Goal: Information Seeking & Learning: Learn about a topic

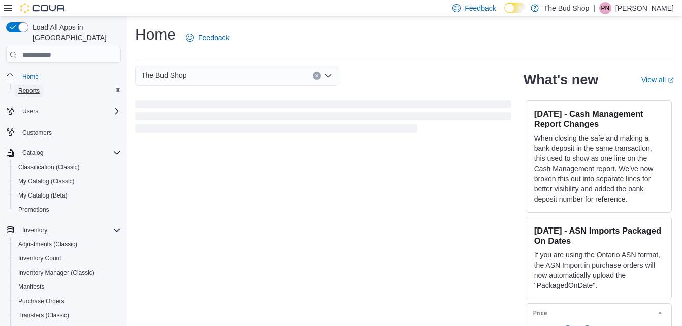
click at [31, 87] on span "Reports" at bounding box center [28, 91] width 21 height 8
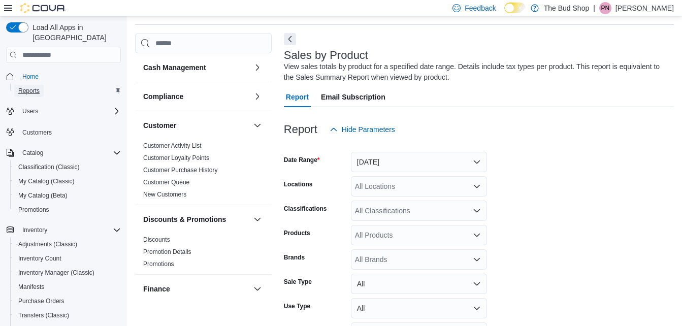
scroll to position [34, 0]
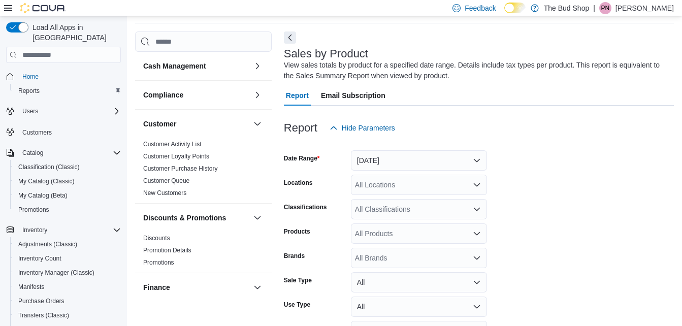
click at [7, 12] on icon at bounding box center [8, 8] width 8 height 8
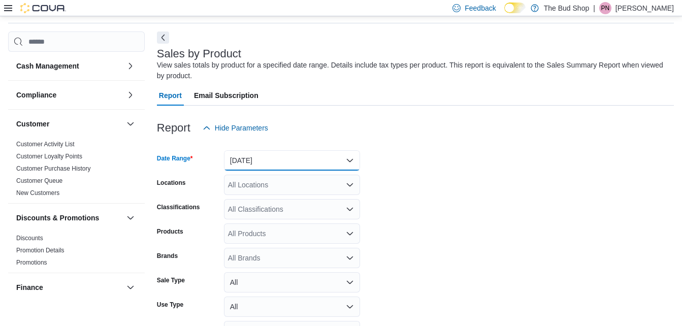
click at [351, 158] on button "[DATE]" at bounding box center [292, 160] width 136 height 20
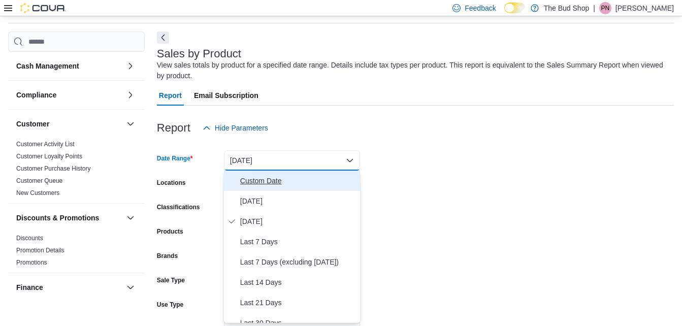
click at [263, 185] on span "Custom Date" at bounding box center [298, 181] width 116 height 12
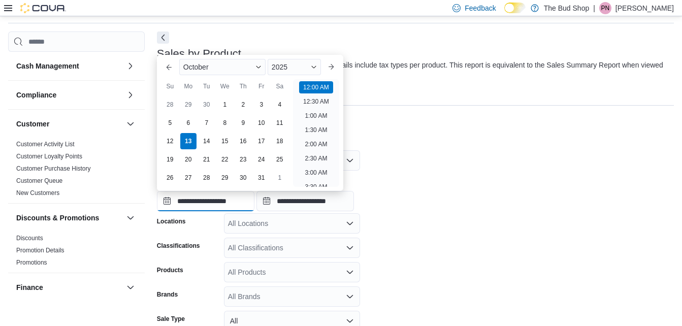
click at [217, 198] on input "**********" at bounding box center [205, 201] width 97 height 20
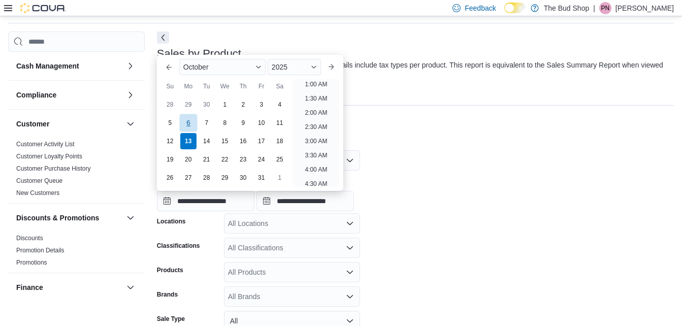
click at [188, 123] on div "6" at bounding box center [188, 123] width 18 height 18
type input "**********"
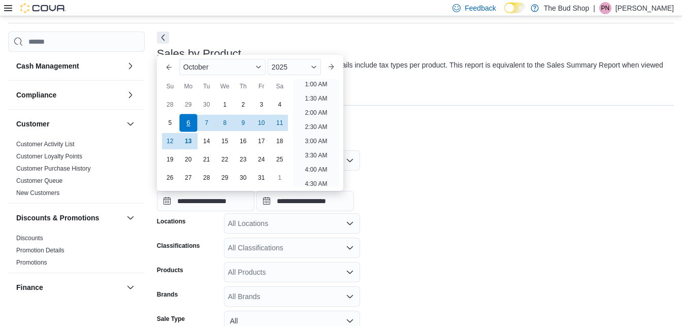
scroll to position [2, 0]
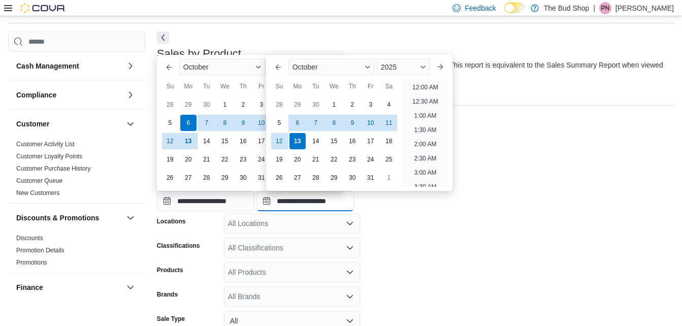
click at [305, 204] on input "**********" at bounding box center [304, 201] width 97 height 20
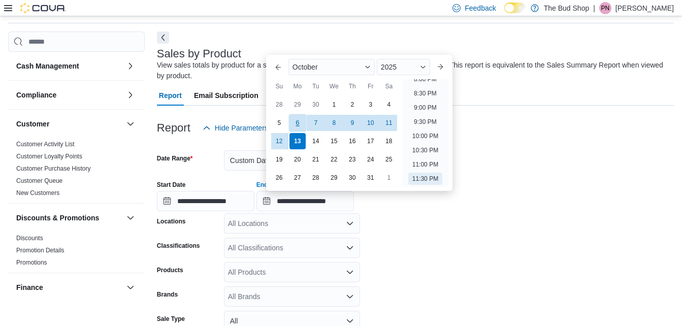
click at [295, 120] on div "6" at bounding box center [297, 123] width 18 height 18
type input "**********"
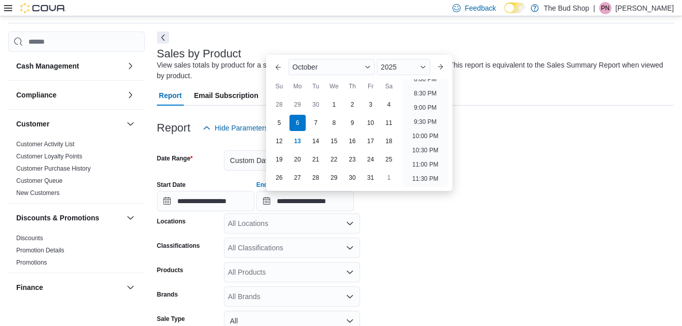
click at [438, 248] on form "**********" at bounding box center [415, 273] width 517 height 270
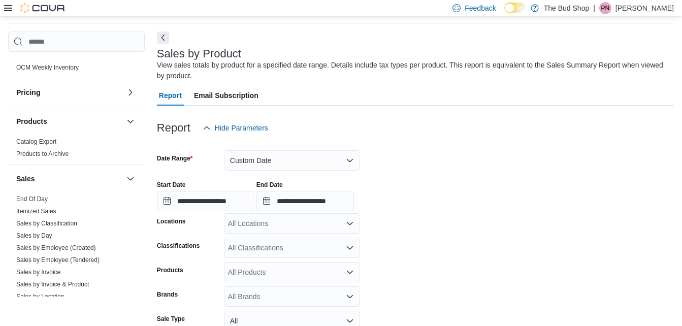
scroll to position [548, 0]
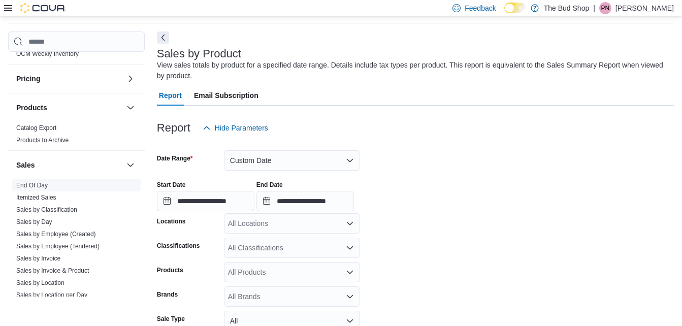
click at [24, 186] on link "End Of Day" at bounding box center [31, 185] width 31 height 7
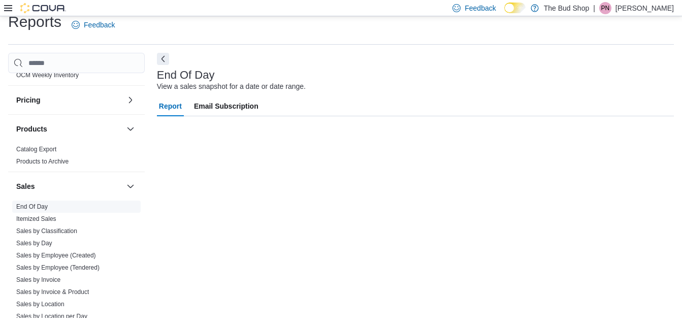
scroll to position [13, 0]
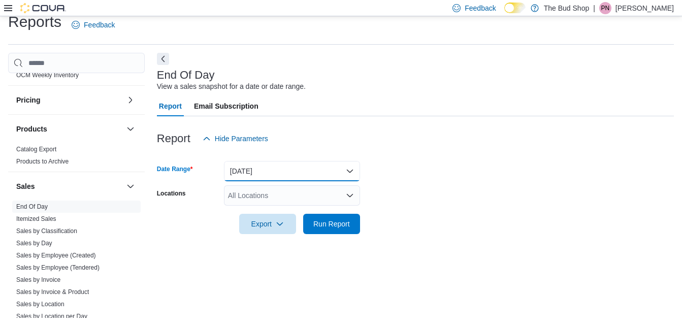
click at [350, 169] on button "[DATE]" at bounding box center [292, 171] width 136 height 20
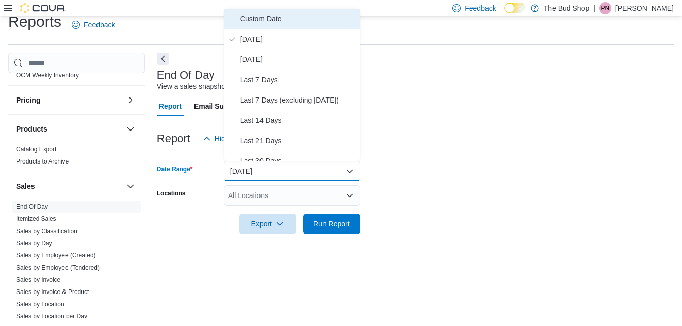
click at [277, 18] on span "Custom Date" at bounding box center [298, 19] width 116 height 12
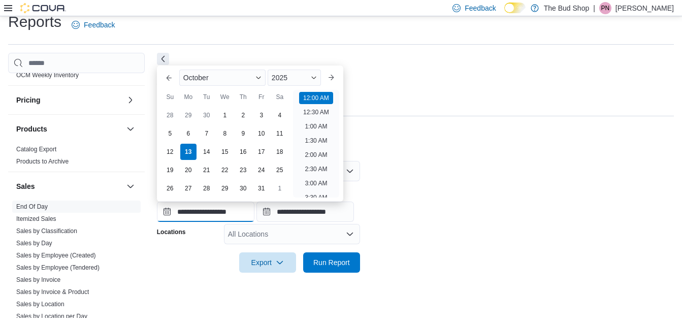
click at [207, 211] on input "**********" at bounding box center [205, 212] width 97 height 20
click at [188, 131] on div "6" at bounding box center [188, 133] width 18 height 18
type input "**********"
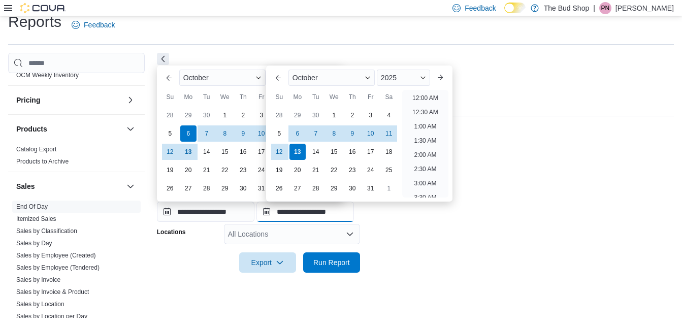
scroll to position [577, 0]
click at [318, 216] on input "**********" at bounding box center [304, 212] width 97 height 20
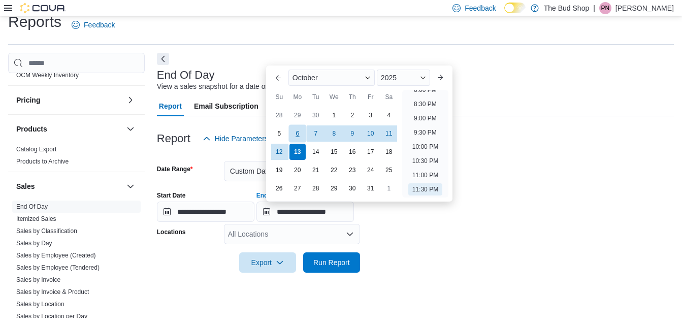
click at [295, 133] on div "6" at bounding box center [297, 133] width 18 height 18
type input "**********"
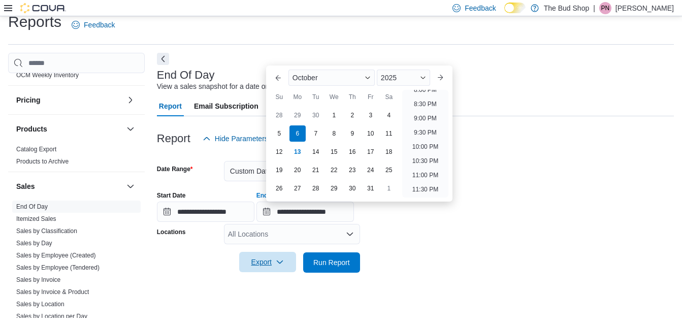
click at [270, 263] on span "Export" at bounding box center [267, 262] width 45 height 20
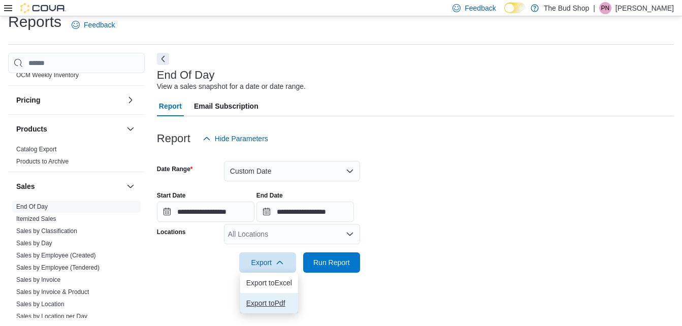
click at [279, 300] on span "Export to Pdf" at bounding box center [269, 303] width 46 height 8
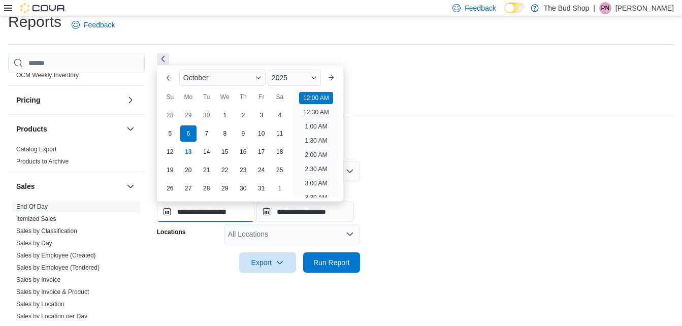
scroll to position [31, 0]
click at [211, 213] on input "**********" at bounding box center [205, 212] width 97 height 20
click at [207, 133] on div "7" at bounding box center [207, 133] width 18 height 18
type input "**********"
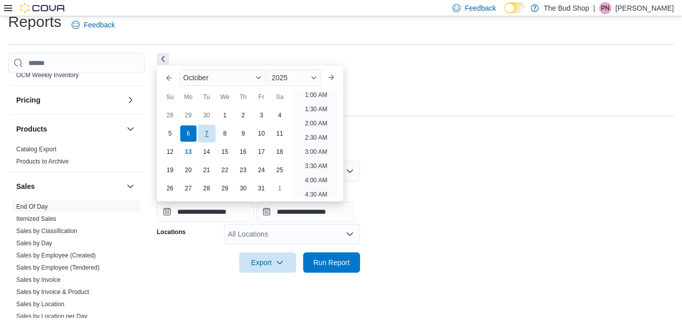
scroll to position [2, 0]
click at [270, 260] on span "Export" at bounding box center [267, 262] width 45 height 20
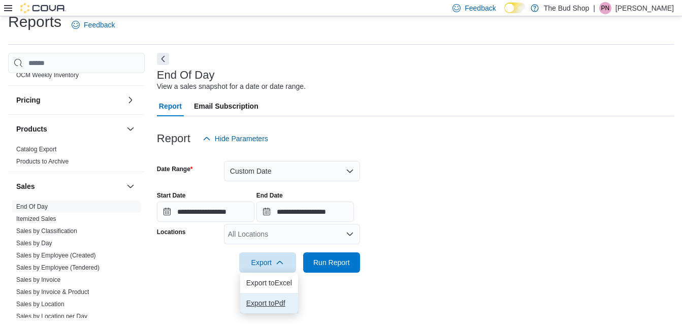
click at [265, 302] on span "Export to Pdf" at bounding box center [269, 303] width 46 height 8
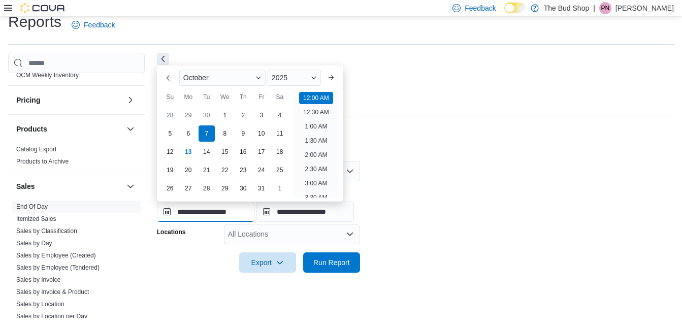
scroll to position [31, 0]
click at [213, 211] on input "**********" at bounding box center [205, 212] width 97 height 20
click at [221, 134] on div "8" at bounding box center [225, 133] width 18 height 18
type input "**********"
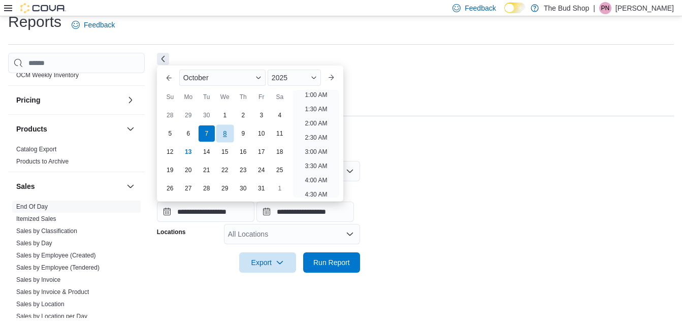
scroll to position [2, 0]
click at [273, 262] on span "Export" at bounding box center [267, 262] width 45 height 20
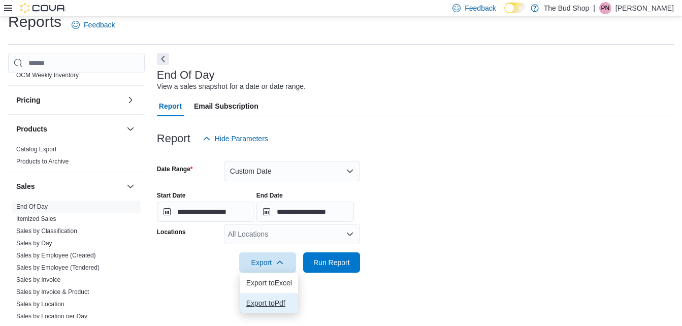
click at [269, 303] on span "Export to Pdf" at bounding box center [269, 303] width 46 height 8
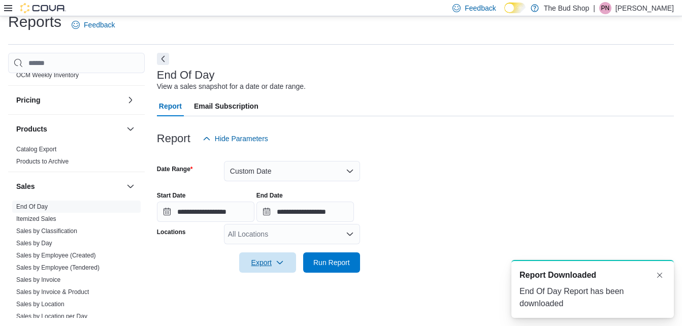
scroll to position [0, 0]
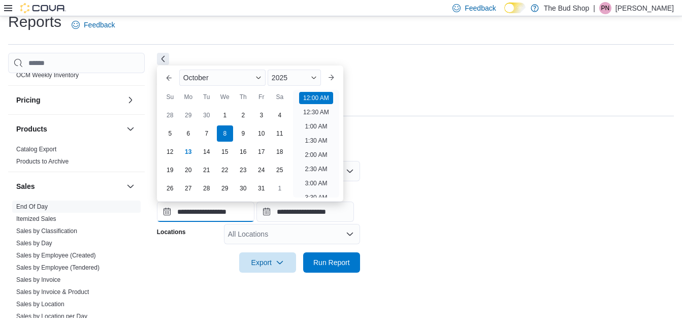
click at [208, 212] on input "**********" at bounding box center [205, 212] width 97 height 20
click at [242, 133] on div "9" at bounding box center [243, 133] width 18 height 18
type input "**********"
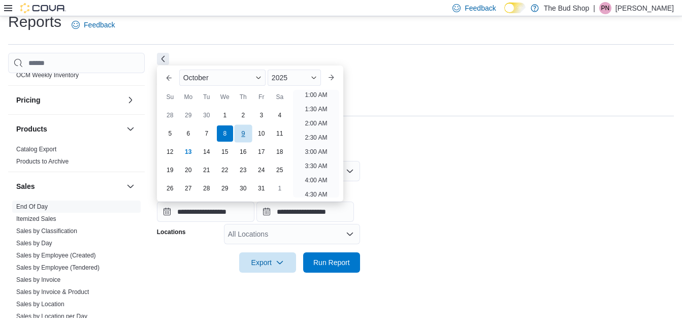
scroll to position [2, 0]
click at [275, 265] on span "Export" at bounding box center [267, 262] width 45 height 20
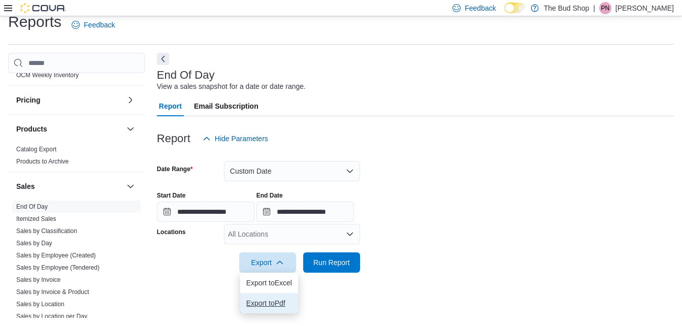
click at [273, 306] on span "Export to Pdf" at bounding box center [269, 303] width 46 height 8
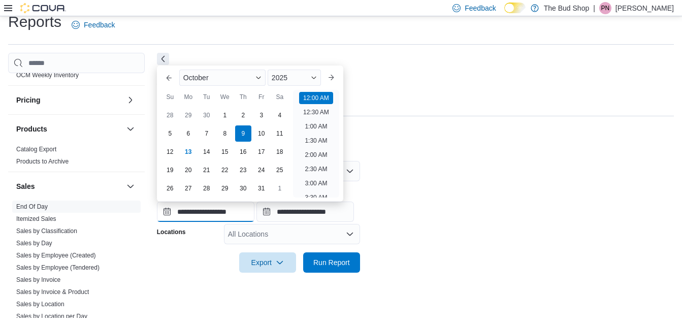
click at [219, 214] on input "**********" at bounding box center [205, 212] width 97 height 20
click at [262, 133] on div "10" at bounding box center [261, 133] width 18 height 18
type input "**********"
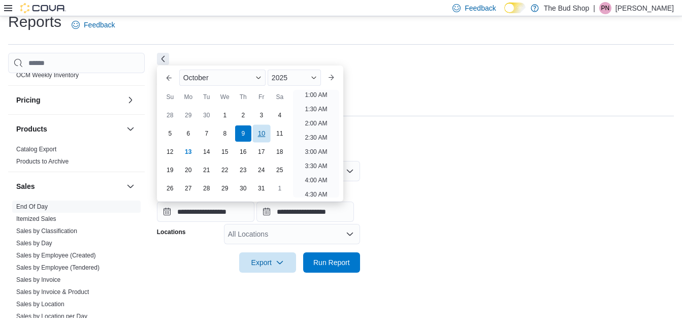
scroll to position [2, 0]
click at [276, 260] on icon "button" at bounding box center [280, 262] width 8 height 8
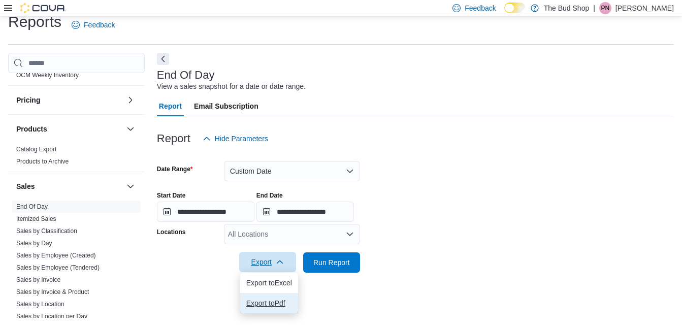
click at [272, 302] on span "Export to Pdf" at bounding box center [269, 303] width 46 height 8
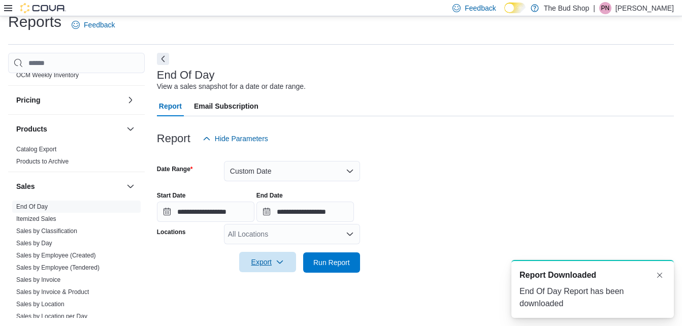
scroll to position [0, 0]
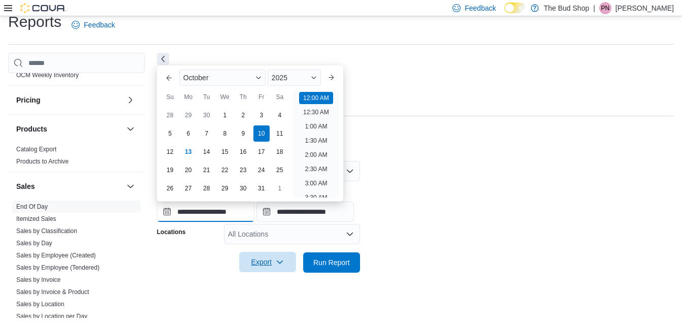
click at [201, 213] on input "**********" at bounding box center [205, 212] width 97 height 20
click at [279, 133] on div "11" at bounding box center [280, 133] width 18 height 18
type input "**********"
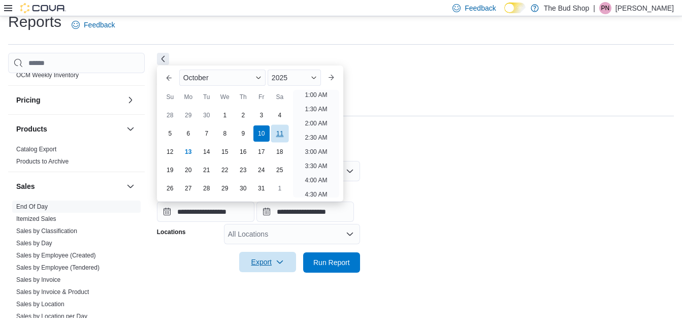
scroll to position [2, 0]
click at [279, 262] on icon "button" at bounding box center [280, 262] width 8 height 8
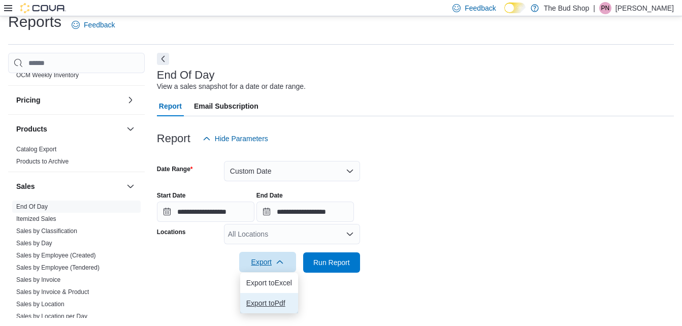
click at [273, 301] on span "Export to Pdf" at bounding box center [269, 303] width 46 height 8
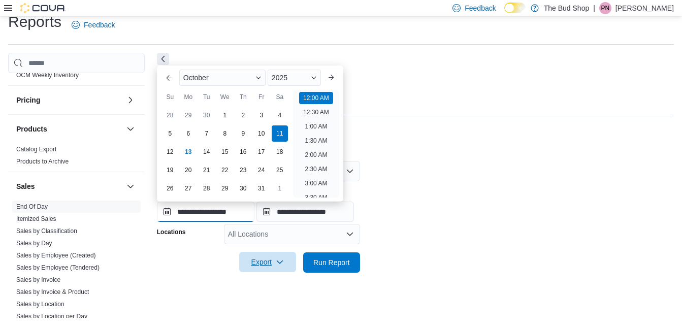
scroll to position [31, 0]
click at [213, 211] on input "**********" at bounding box center [205, 212] width 97 height 20
click at [171, 151] on div "12" at bounding box center [170, 152] width 18 height 18
type input "**********"
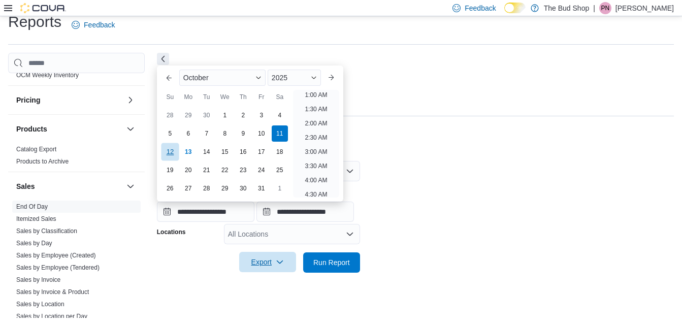
scroll to position [2, 0]
click at [270, 259] on span "Export" at bounding box center [267, 262] width 45 height 20
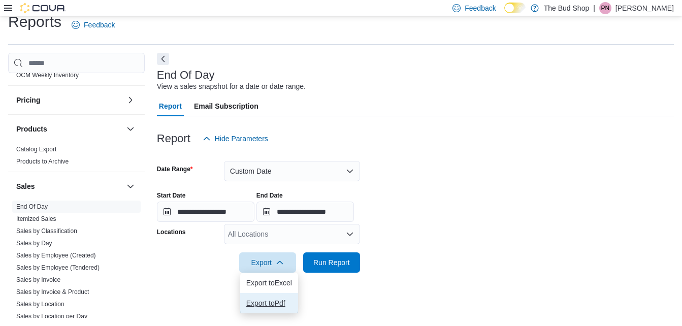
click at [270, 303] on span "Export to Pdf" at bounding box center [269, 303] width 46 height 8
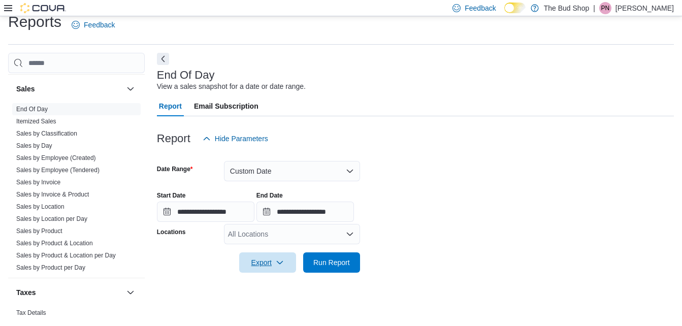
scroll to position [702, 0]
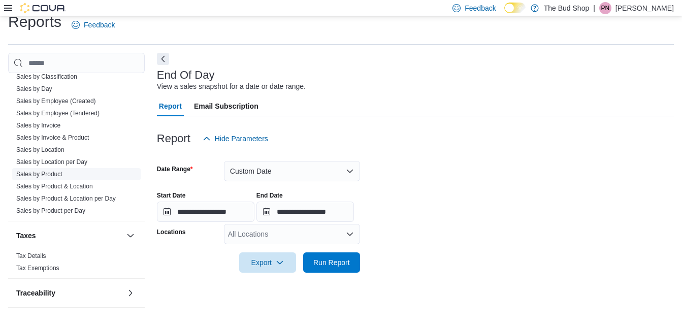
click at [58, 172] on link "Sales by Product" at bounding box center [39, 174] width 46 height 7
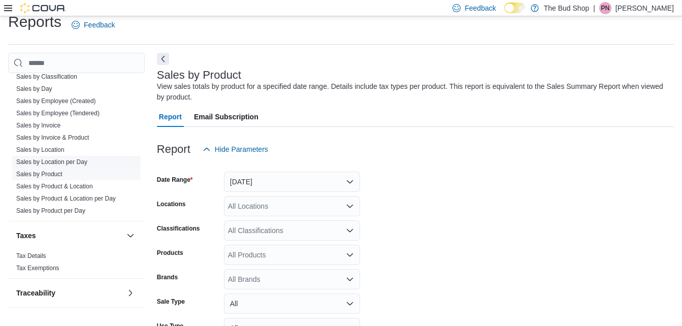
scroll to position [34, 0]
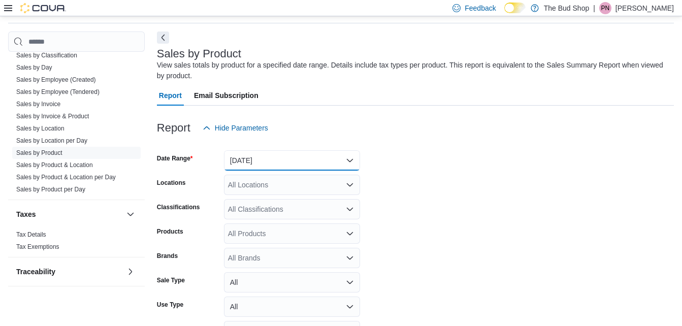
click at [349, 159] on button "[DATE]" at bounding box center [292, 160] width 136 height 20
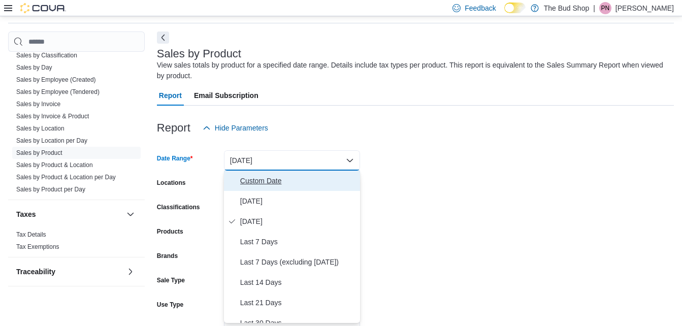
click at [274, 180] on span "Custom Date" at bounding box center [298, 181] width 116 height 12
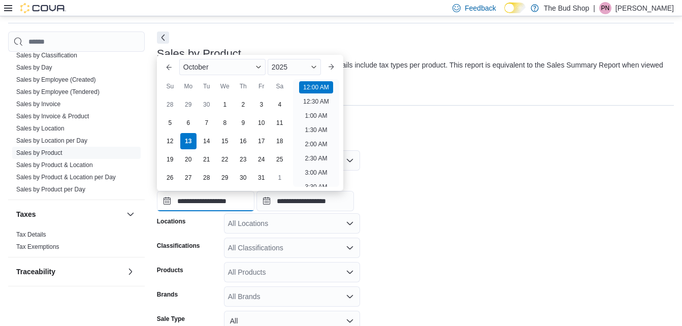
click at [203, 205] on input "**********" at bounding box center [205, 201] width 97 height 20
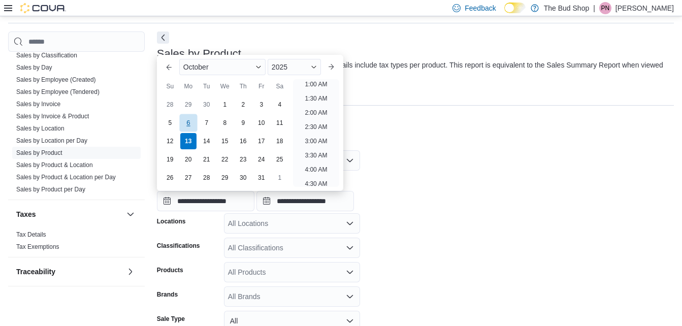
click at [186, 121] on div "6" at bounding box center [188, 123] width 18 height 18
type input "**********"
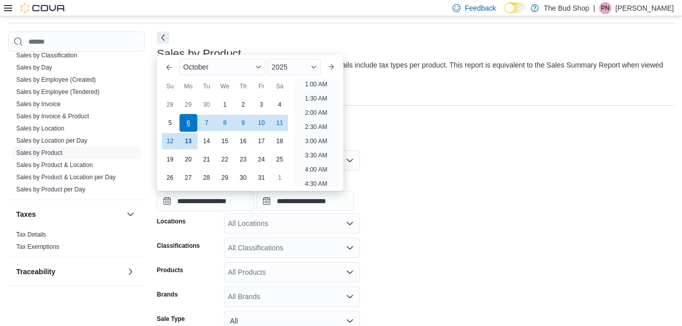
scroll to position [2, 0]
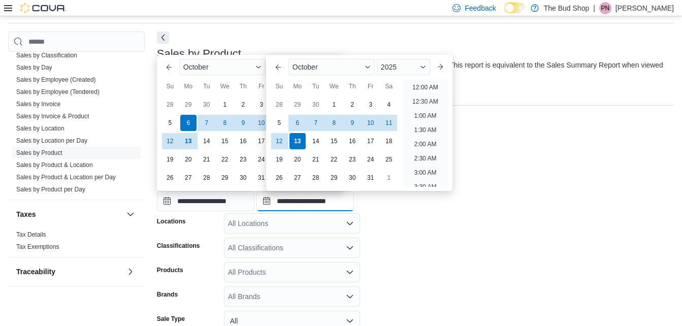
click at [305, 210] on input "**********" at bounding box center [304, 201] width 97 height 20
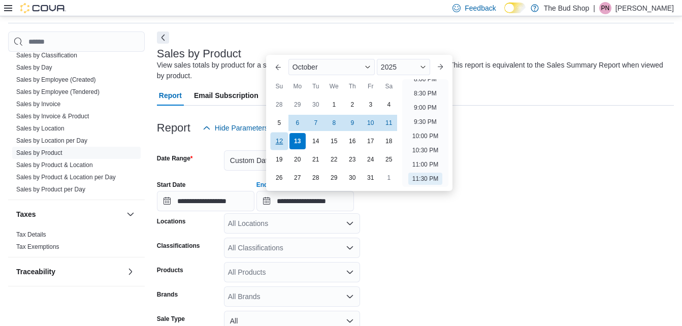
click at [279, 140] on div "12" at bounding box center [279, 141] width 18 height 18
type input "**********"
click at [415, 231] on form "**********" at bounding box center [415, 273] width 517 height 270
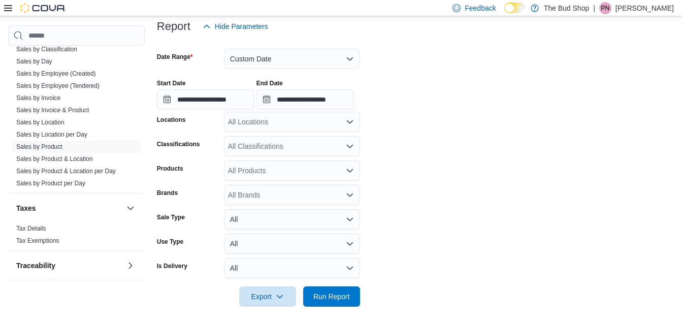
scroll to position [137, 0]
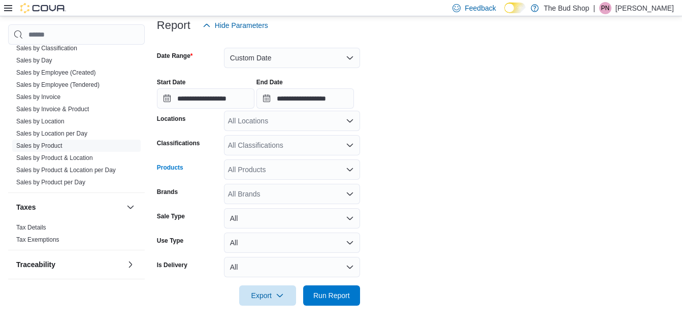
click at [325, 170] on div "All Products" at bounding box center [292, 169] width 136 height 20
click at [351, 170] on icon "Close list of options" at bounding box center [350, 169] width 6 height 3
click at [351, 170] on icon "Open list of options" at bounding box center [350, 169] width 6 height 3
drag, startPoint x: 408, startPoint y: 175, endPoint x: 348, endPoint y: 146, distance: 66.5
click at [348, 146] on form "**********" at bounding box center [415, 171] width 517 height 270
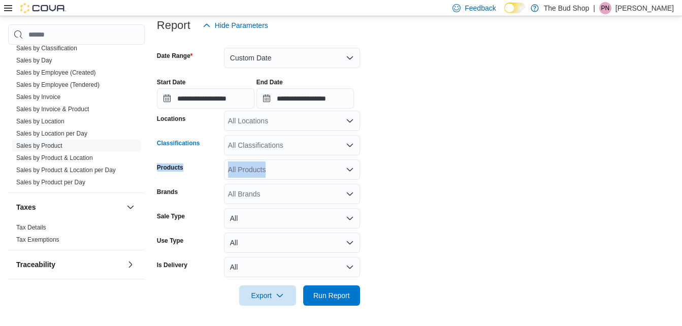
click at [348, 146] on icon "Open list of options" at bounding box center [350, 145] width 8 height 8
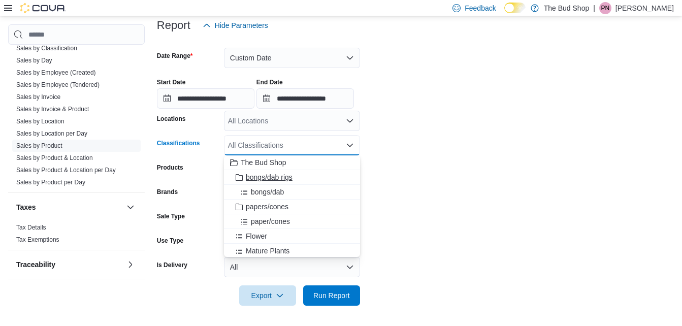
click at [278, 177] on span "bongs/dab rigs" at bounding box center [269, 177] width 47 height 10
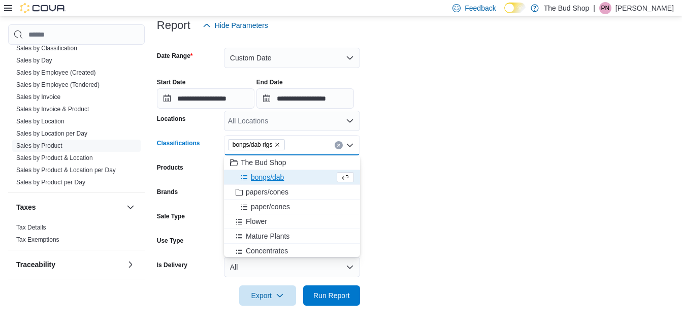
click at [278, 177] on span "bongs/dab" at bounding box center [267, 177] width 33 height 10
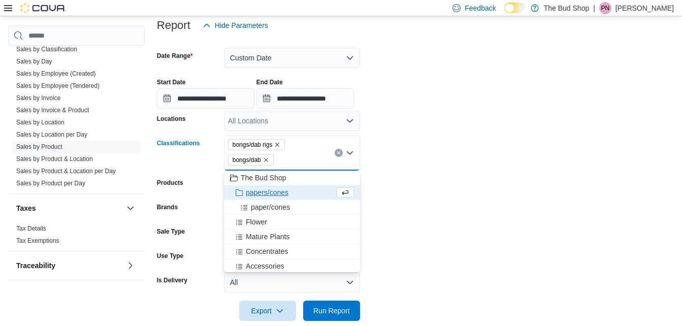
click at [279, 192] on span "papers/cones" at bounding box center [267, 192] width 43 height 10
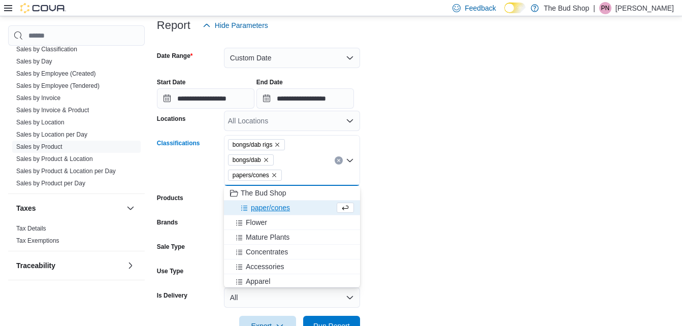
click at [281, 208] on span "paper/cones" at bounding box center [270, 208] width 39 height 10
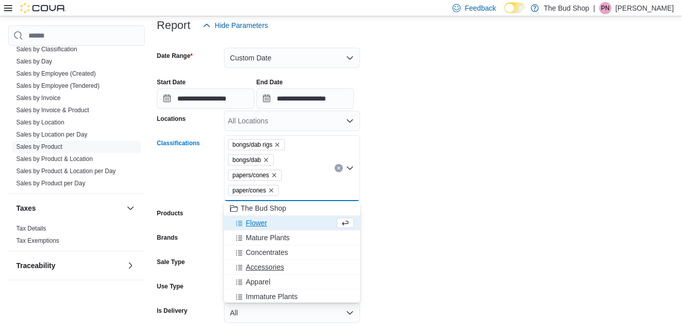
click at [278, 266] on span "Accessories" at bounding box center [265, 267] width 38 height 10
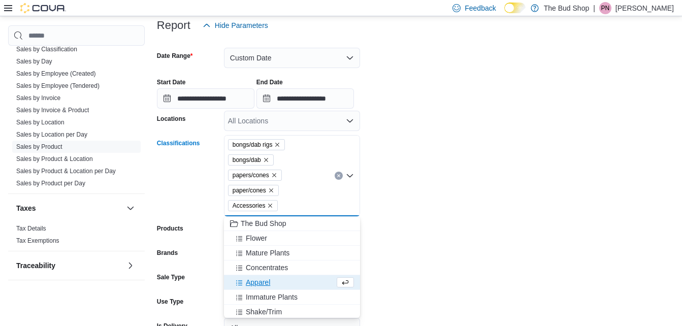
click at [265, 284] on span "Apparel" at bounding box center [258, 282] width 24 height 10
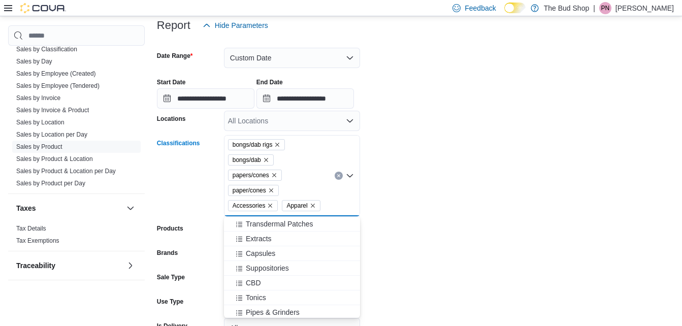
scroll to position [134, 0]
click at [249, 279] on span "CBD" at bounding box center [253, 281] width 15 height 10
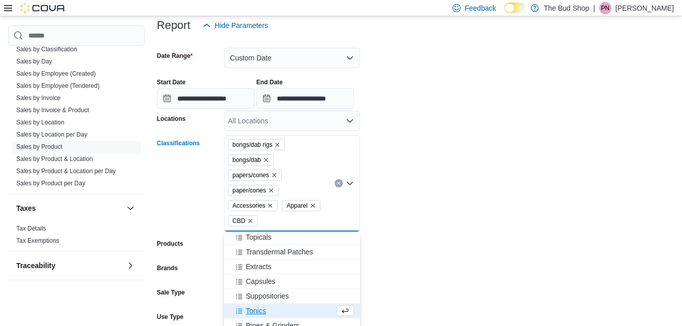
scroll to position [119, 0]
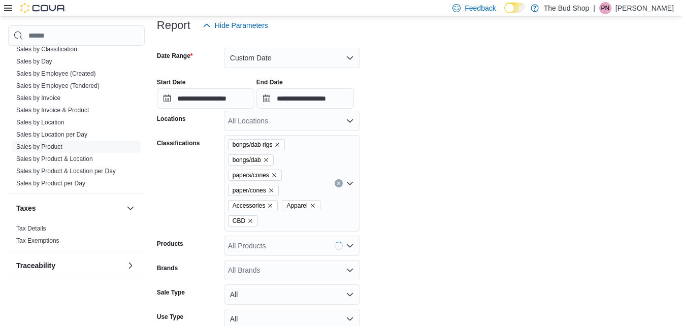
click at [417, 246] on form "**********" at bounding box center [415, 209] width 517 height 346
click at [348, 183] on icon "Open list of options" at bounding box center [350, 183] width 6 height 3
click at [376, 180] on form "**********" at bounding box center [415, 209] width 517 height 346
click at [350, 182] on icon "Open list of options" at bounding box center [350, 183] width 8 height 8
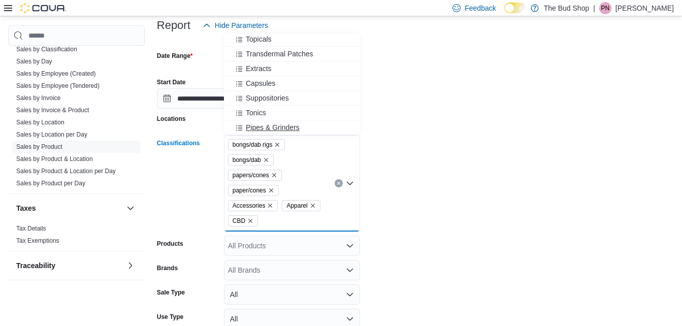
click at [286, 126] on span "Pipes & Grinders" at bounding box center [273, 127] width 54 height 10
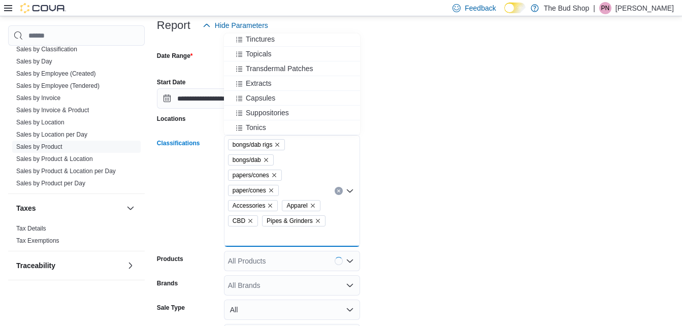
scroll to position [105, 0]
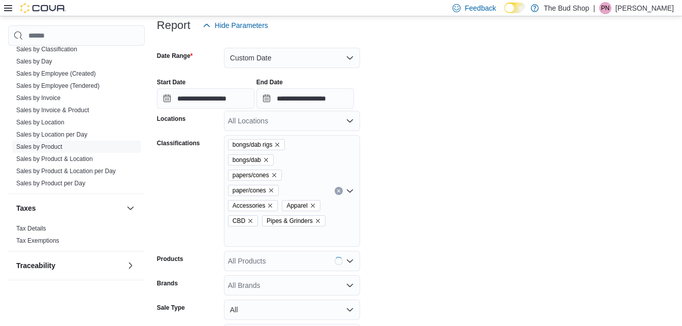
click at [434, 199] on form "**********" at bounding box center [415, 217] width 517 height 362
drag, startPoint x: 685, startPoint y: 320, endPoint x: 460, endPoint y: 229, distance: 242.6
click at [460, 229] on form "**********" at bounding box center [415, 217] width 517 height 362
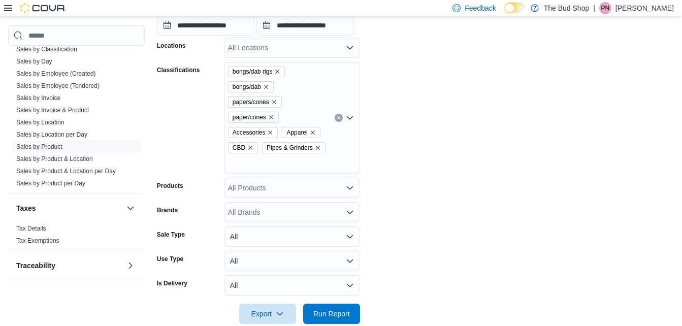
scroll to position [213, 0]
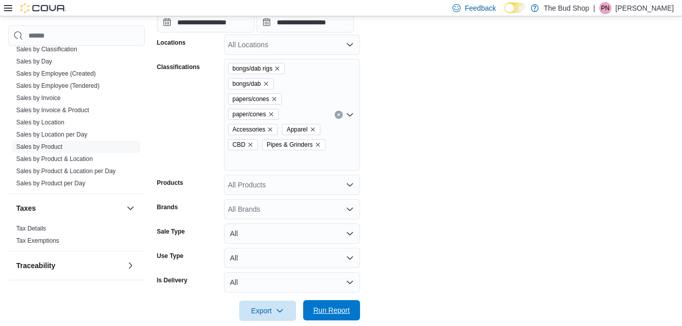
click at [331, 305] on span "Run Report" at bounding box center [331, 310] width 37 height 10
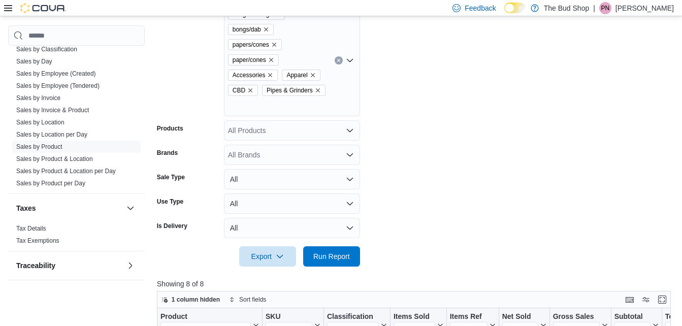
scroll to position [274, 0]
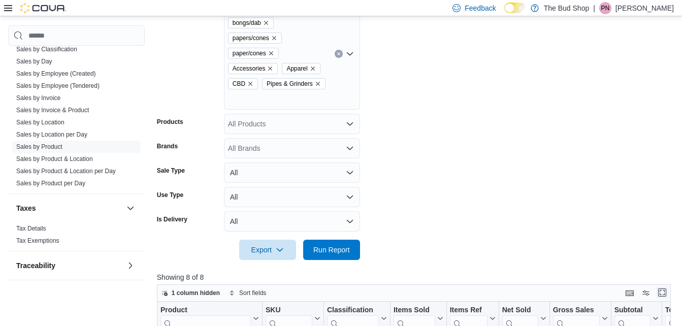
click at [667, 286] on button "Enter fullscreen" at bounding box center [662, 292] width 12 height 12
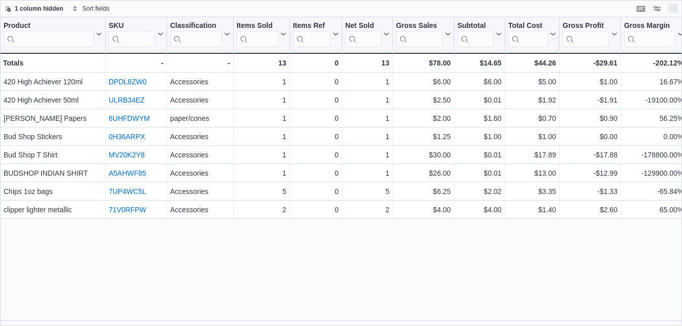
scroll to position [0, 0]
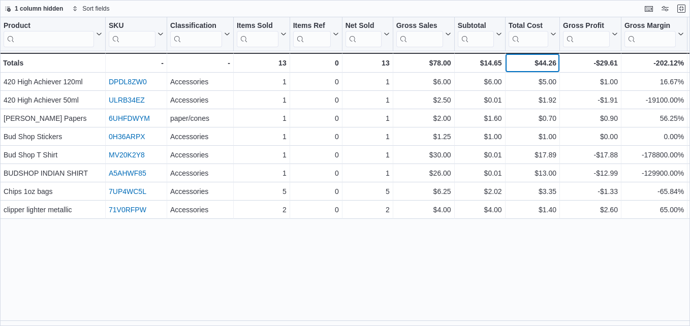
click at [523, 60] on div "$44.26" at bounding box center [532, 63] width 48 height 12
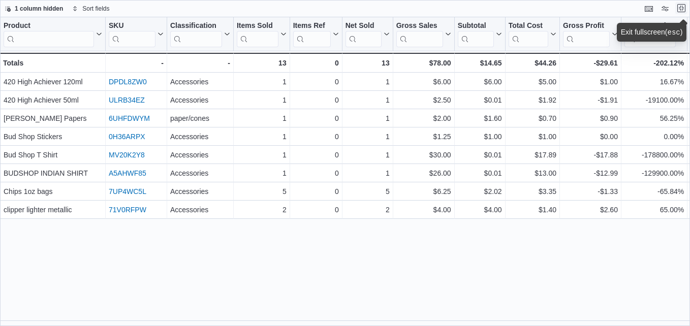
click at [681, 9] on button "Exit fullscreen" at bounding box center [681, 8] width 12 height 12
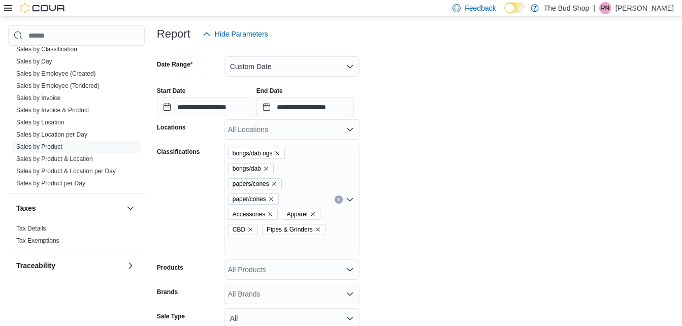
scroll to position [142, 0]
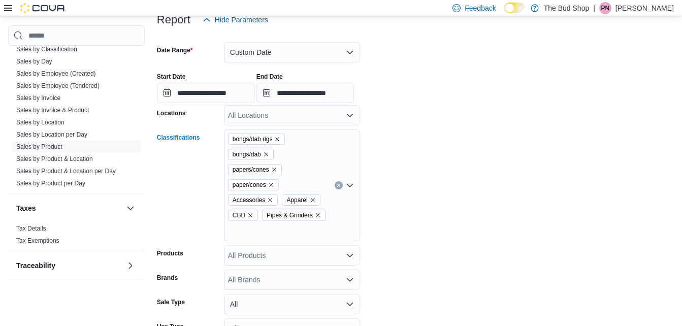
click at [339, 183] on icon "Clear input" at bounding box center [339, 185] width 4 height 4
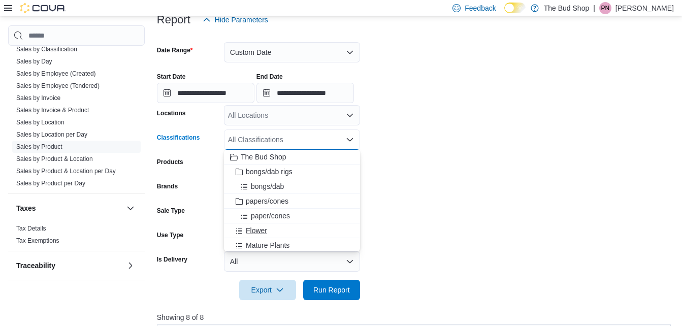
click at [257, 229] on span "Flower" at bounding box center [256, 230] width 21 height 10
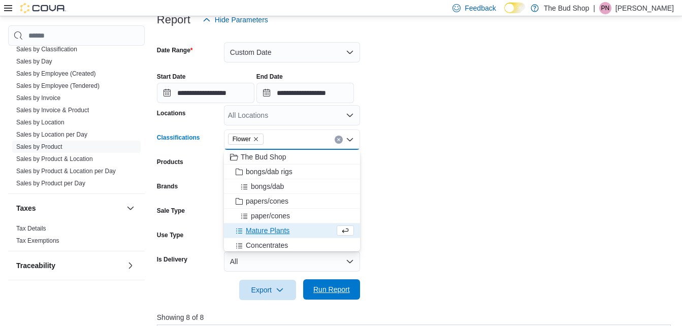
click at [333, 287] on span "Run Report" at bounding box center [331, 289] width 37 height 10
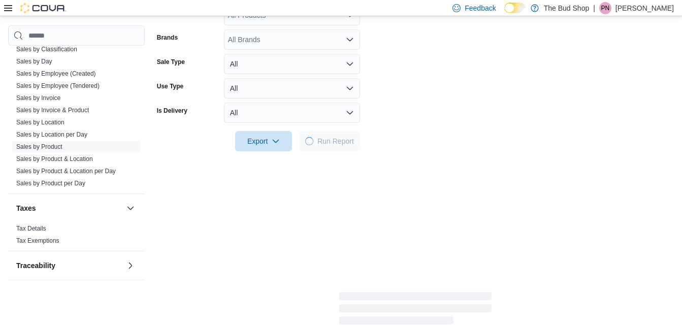
scroll to position [305, 0]
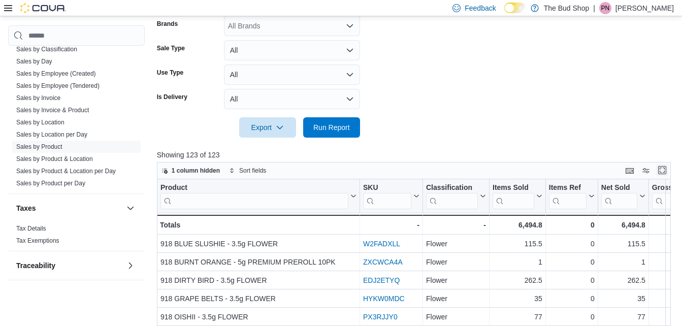
click at [665, 172] on button "Enter fullscreen" at bounding box center [662, 170] width 12 height 12
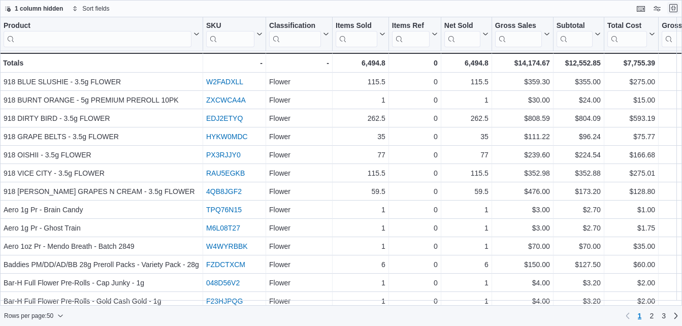
scroll to position [0, 0]
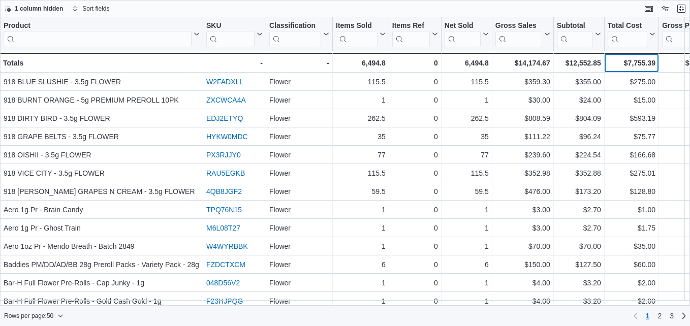
click at [611, 67] on div "$7,755.39" at bounding box center [631, 63] width 48 height 12
click at [677, 11] on button "Exit fullscreen" at bounding box center [681, 8] width 12 height 12
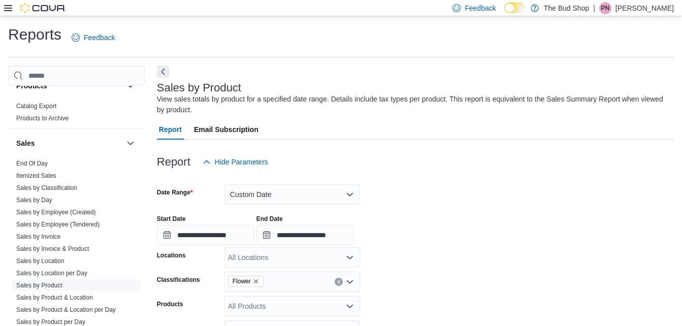
scroll to position [601, 0]
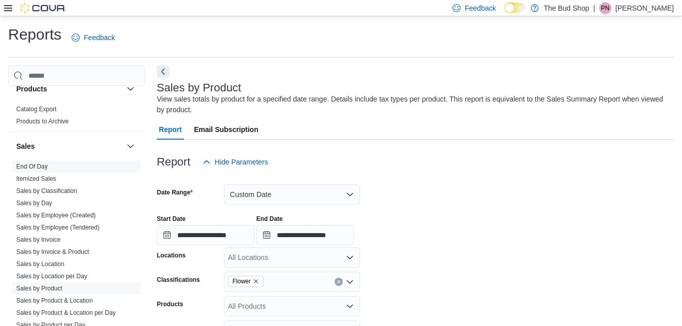
click at [36, 166] on link "End Of Day" at bounding box center [31, 166] width 31 height 7
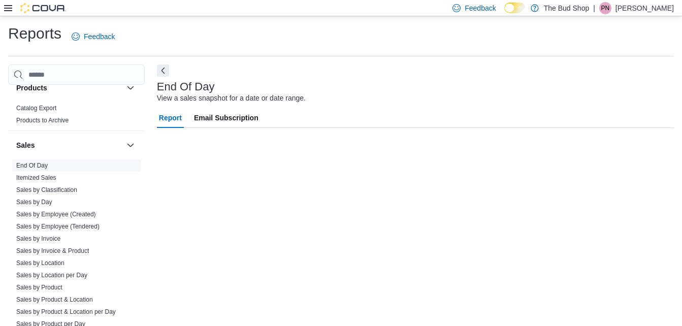
scroll to position [13, 0]
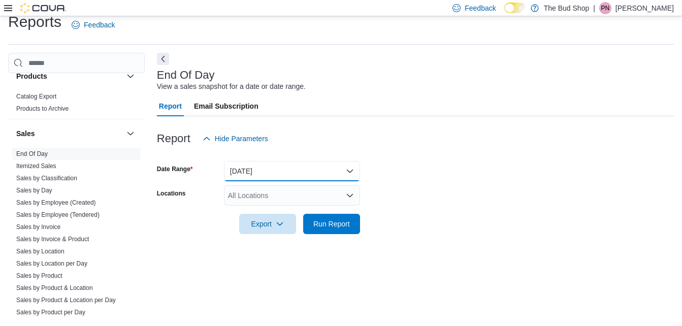
click at [348, 168] on button "[DATE]" at bounding box center [292, 171] width 136 height 20
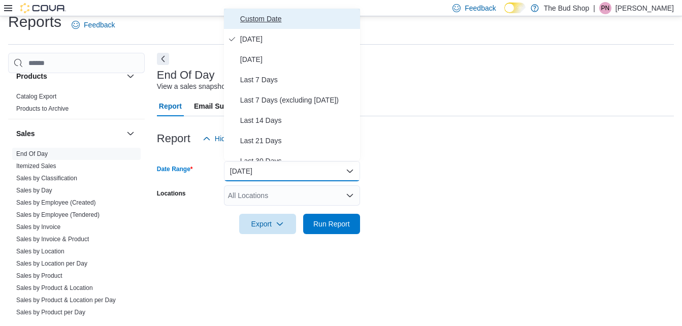
click at [262, 20] on span "Custom Date" at bounding box center [298, 19] width 116 height 12
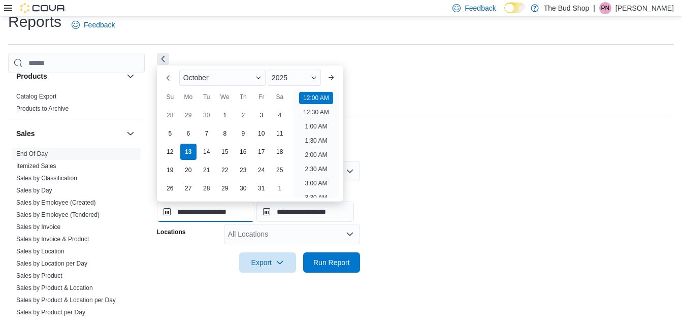
click at [215, 211] on input "**********" at bounding box center [205, 212] width 97 height 20
click at [188, 134] on div "6" at bounding box center [188, 133] width 18 height 18
type input "**********"
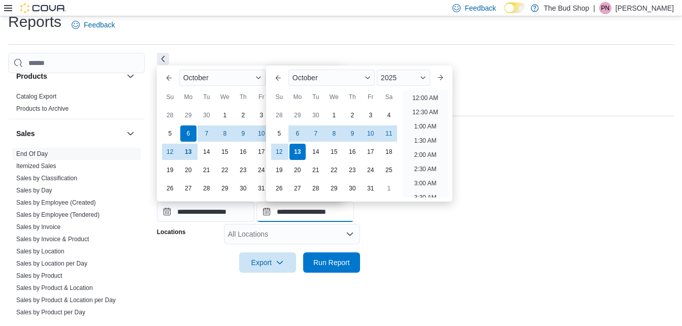
scroll to position [577, 0]
click at [309, 215] on input "**********" at bounding box center [304, 212] width 97 height 20
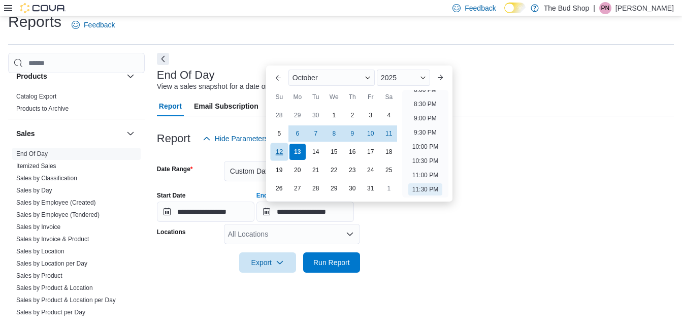
click at [279, 152] on div "12" at bounding box center [279, 152] width 18 height 18
type input "**********"
click at [280, 260] on icon "button" at bounding box center [280, 262] width 8 height 8
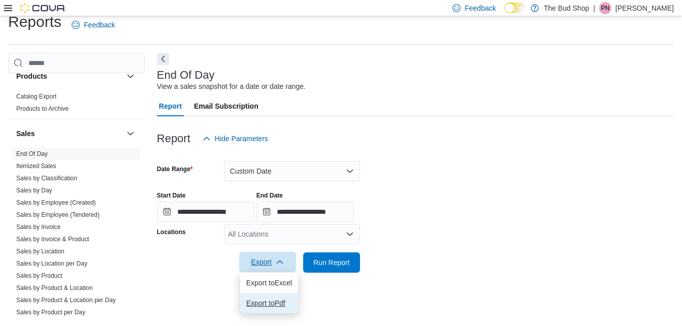
click at [280, 302] on span "Export to Pdf" at bounding box center [269, 303] width 46 height 8
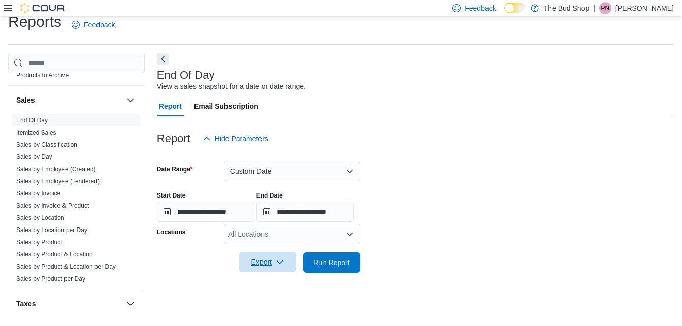
scroll to position [641, 0]
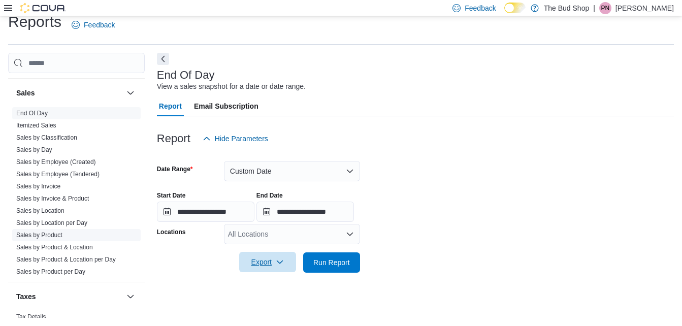
click at [59, 236] on link "Sales by Product" at bounding box center [39, 235] width 46 height 7
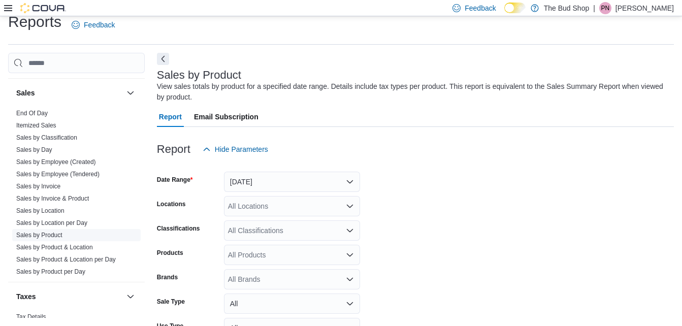
scroll to position [34, 0]
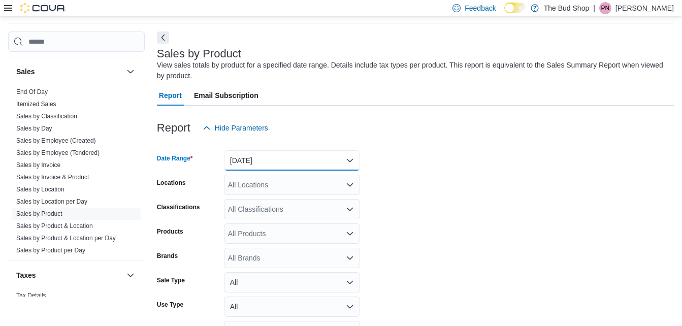
click at [350, 160] on button "[DATE]" at bounding box center [292, 160] width 136 height 20
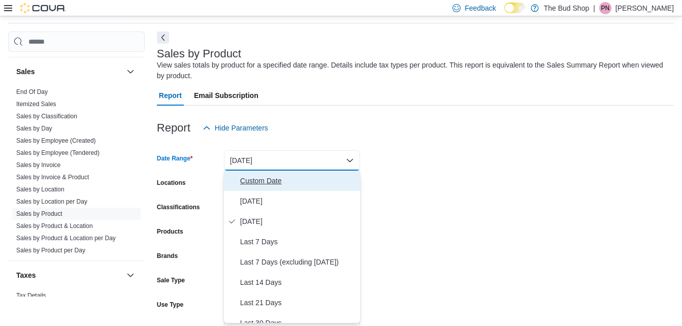
click at [280, 181] on span "Custom Date" at bounding box center [298, 181] width 116 height 12
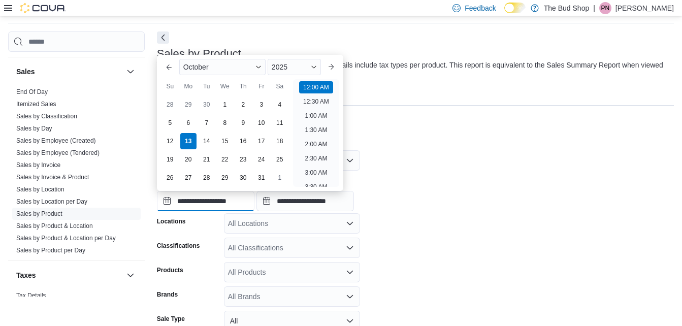
click at [203, 200] on input "**********" at bounding box center [205, 201] width 97 height 20
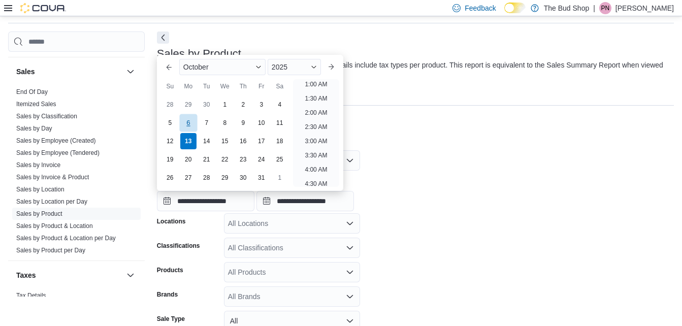
click at [189, 121] on div "6" at bounding box center [188, 123] width 18 height 18
type input "**********"
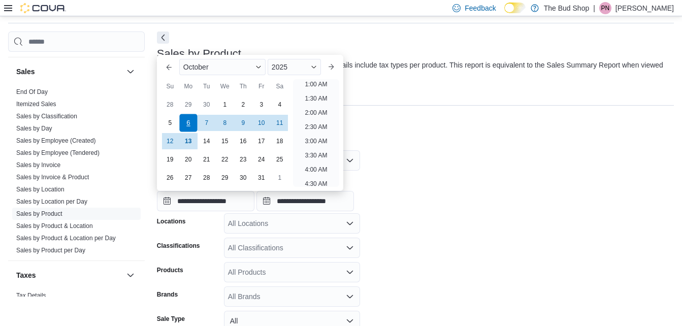
scroll to position [2, 0]
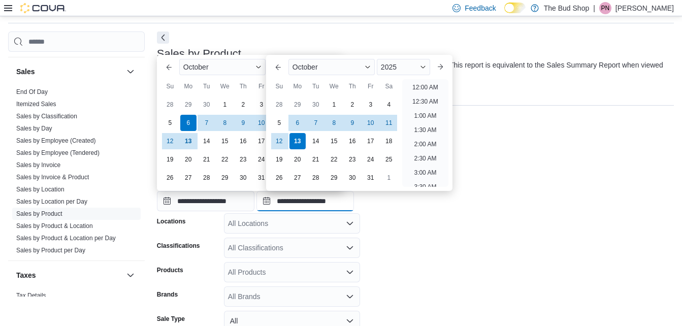
click at [300, 203] on input "**********" at bounding box center [304, 201] width 97 height 20
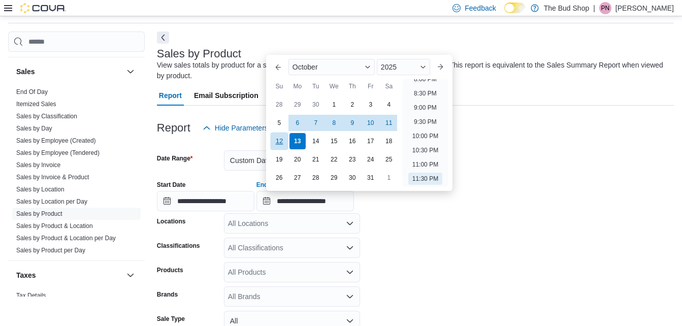
click at [280, 143] on div "12" at bounding box center [279, 141] width 18 height 18
type input "**********"
click at [446, 243] on form "**********" at bounding box center [415, 273] width 517 height 270
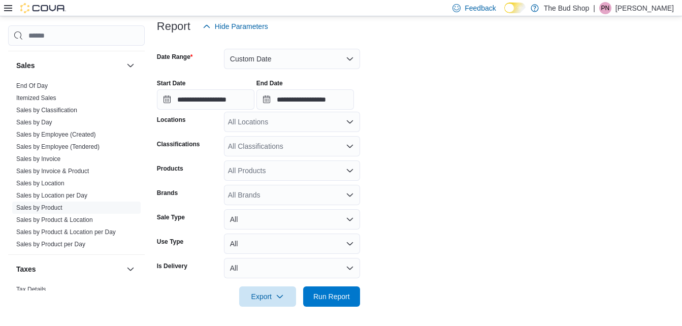
scroll to position [137, 0]
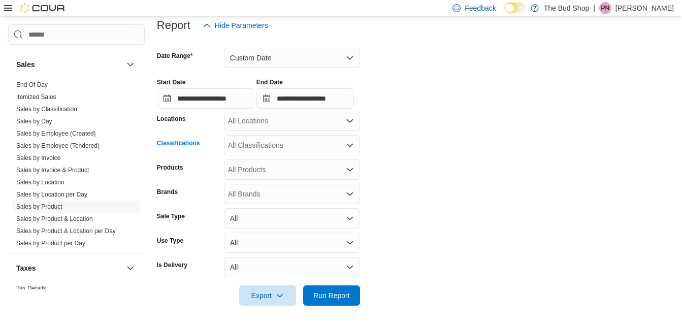
click at [351, 144] on icon "Open list of options" at bounding box center [350, 145] width 8 height 8
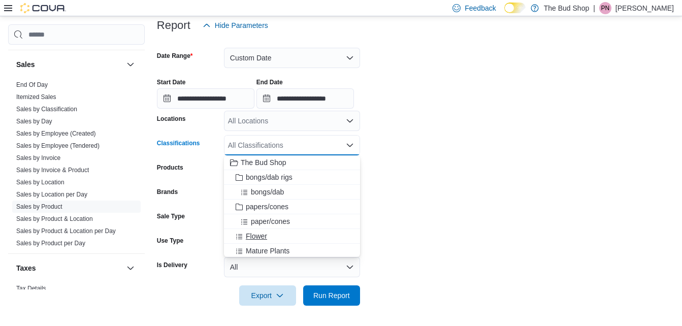
click at [260, 234] on span "Flower" at bounding box center [256, 236] width 21 height 10
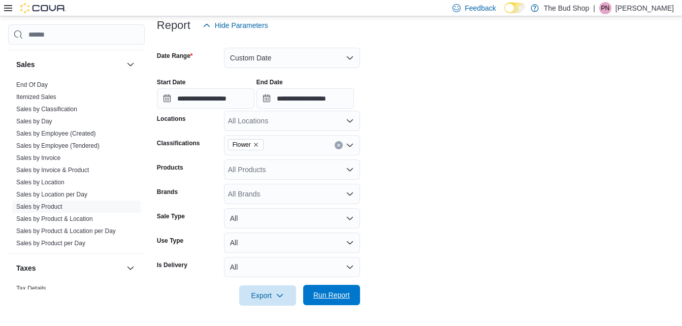
click at [338, 296] on span "Run Report" at bounding box center [331, 295] width 37 height 10
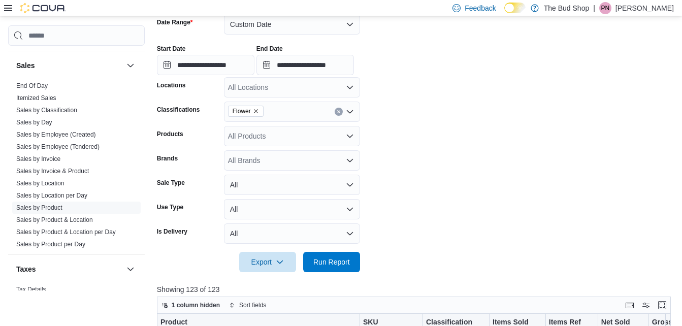
scroll to position [177, 0]
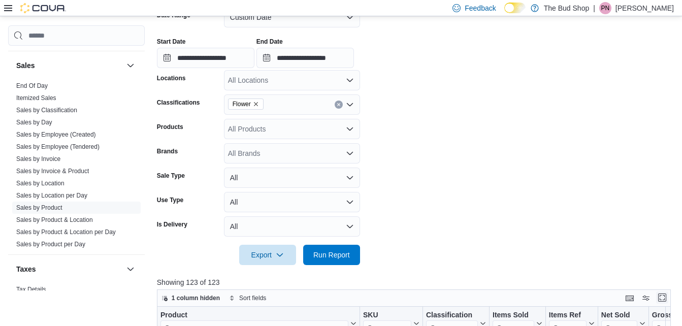
click at [668, 300] on button "Enter fullscreen" at bounding box center [662, 297] width 12 height 12
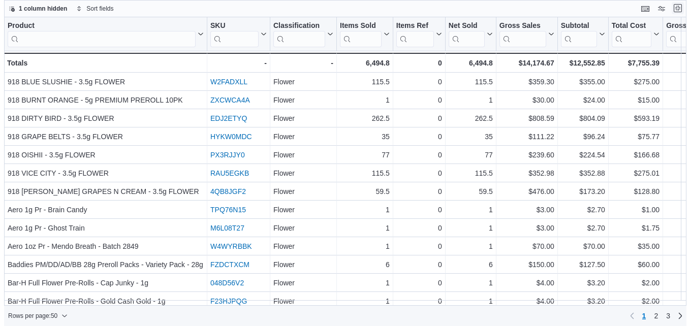
scroll to position [0, 0]
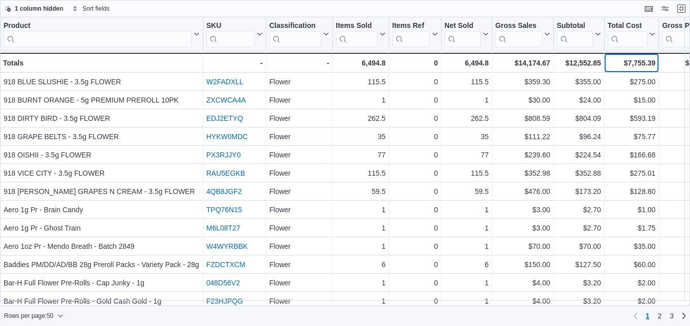
click at [615, 63] on div "$7,755.39" at bounding box center [631, 63] width 48 height 12
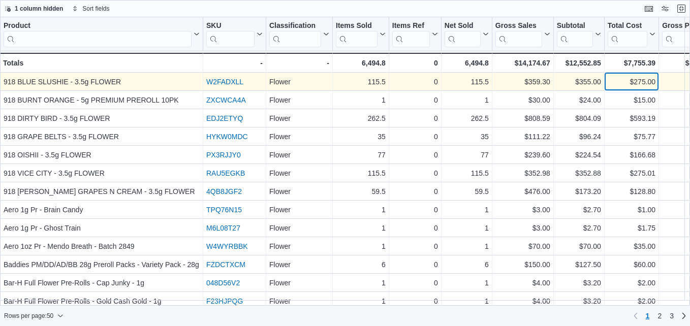
click at [616, 83] on div "$275.00" at bounding box center [631, 82] width 48 height 12
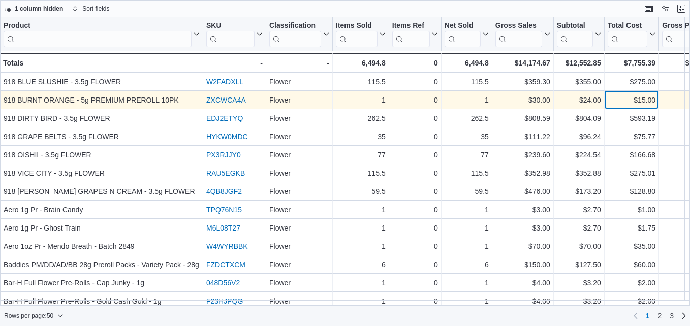
click at [617, 101] on div "$15.00" at bounding box center [631, 100] width 48 height 12
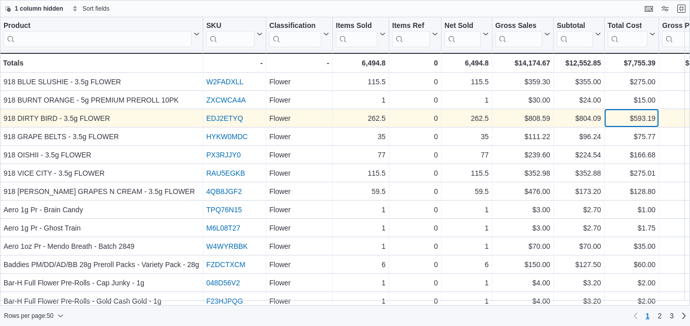
click at [615, 122] on div "$593.19" at bounding box center [631, 118] width 48 height 12
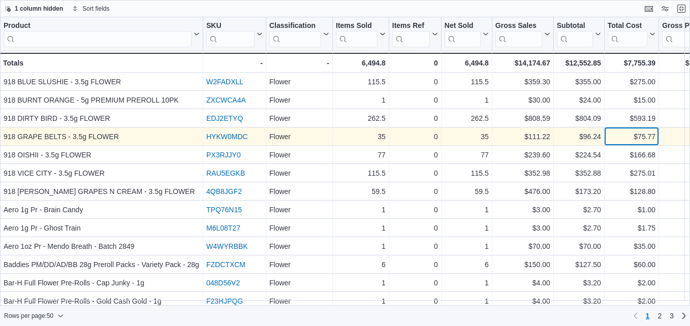
click at [614, 138] on div "$75.77" at bounding box center [631, 137] width 48 height 12
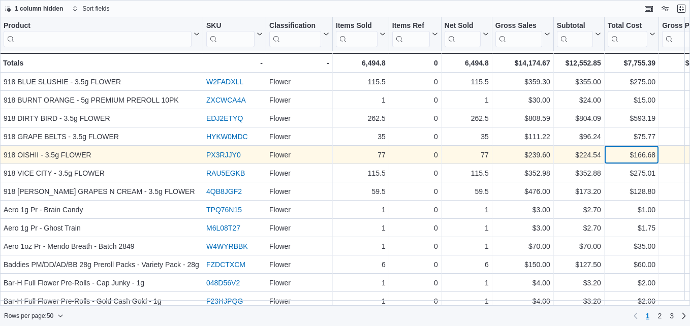
click at [614, 152] on div "$166.68" at bounding box center [631, 155] width 48 height 12
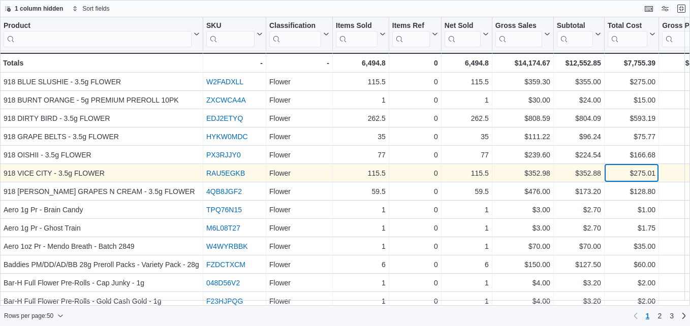
click at [614, 174] on div "$275.01" at bounding box center [631, 173] width 48 height 12
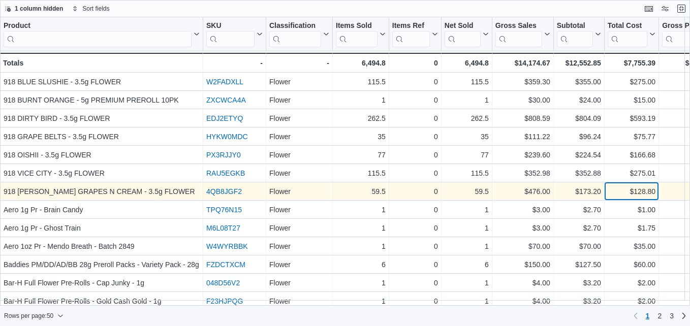
click at [614, 194] on div "$128.80" at bounding box center [631, 191] width 48 height 12
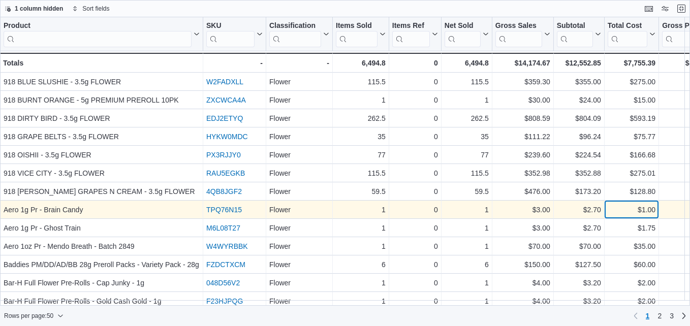
click at [614, 202] on div "$1.00 - Total Cost, column 9, row 8" at bounding box center [631, 210] width 54 height 18
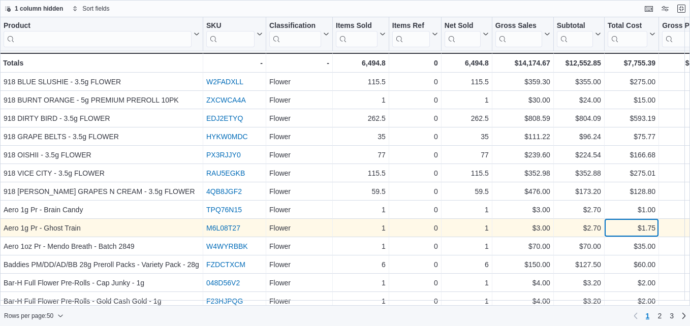
click at [616, 231] on div "$1.75" at bounding box center [631, 228] width 48 height 12
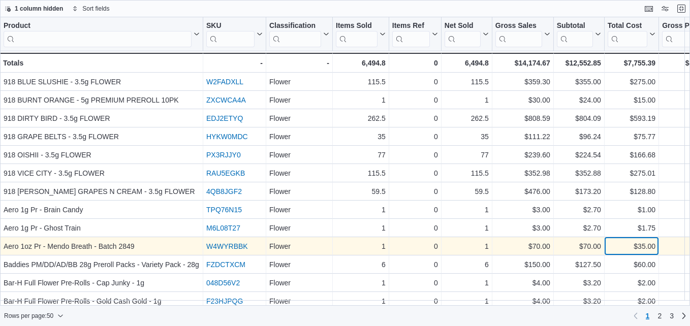
click at [616, 250] on div "$35.00" at bounding box center [631, 246] width 48 height 12
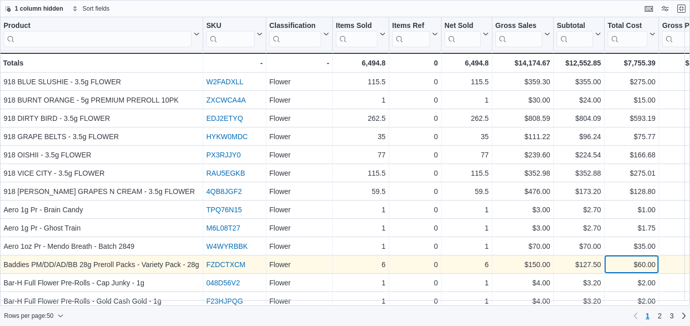
click at [616, 264] on div "$60.00" at bounding box center [631, 264] width 48 height 12
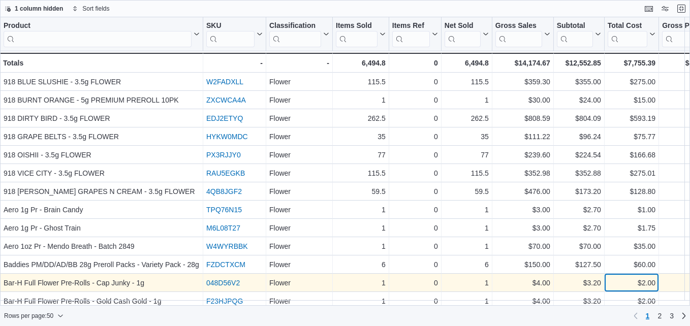
scroll to position [11, 0]
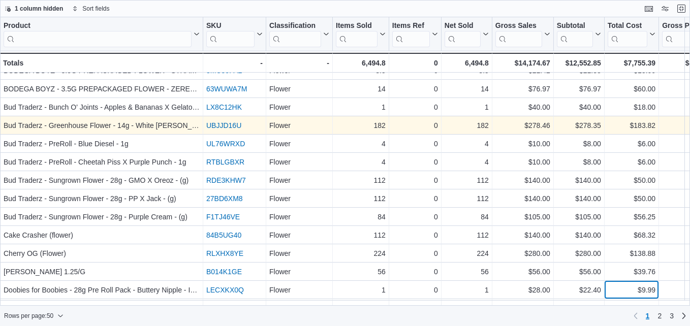
scroll to position [267, 0]
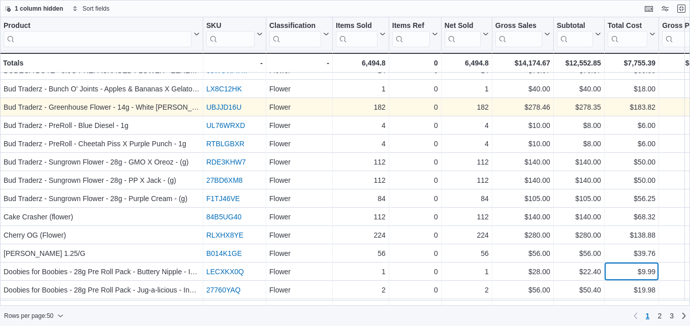
click at [617, 288] on div "Product Click to view column header actions SKU Click to view column header act…" at bounding box center [583, 298] width 1167 height 1097
click at [617, 288] on div "Product Click to view column header actions SKU Click to view column header act…" at bounding box center [583, 295] width 1167 height 1090
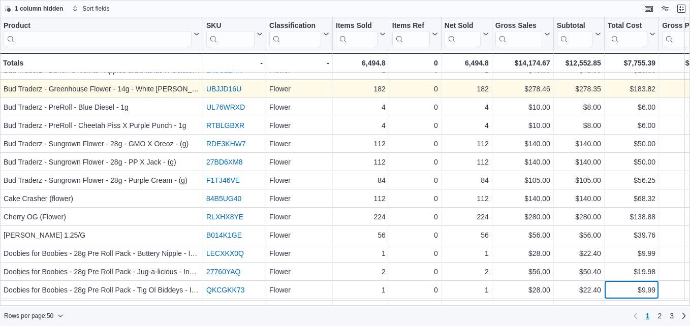
click at [617, 288] on div "Product Click to view column header actions SKU Click to view column header act…" at bounding box center [583, 277] width 1167 height 1090
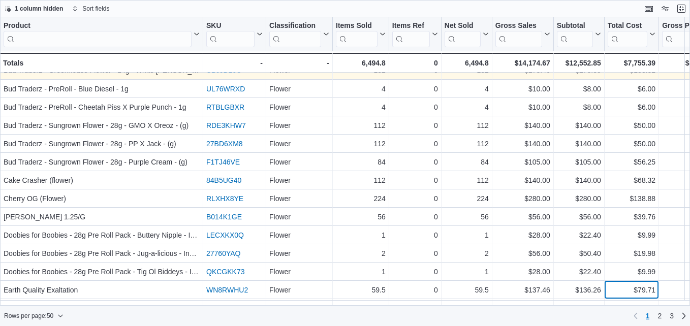
click at [617, 288] on div "Product Click to view column header actions SKU Click to view column header act…" at bounding box center [583, 252] width 1167 height 1076
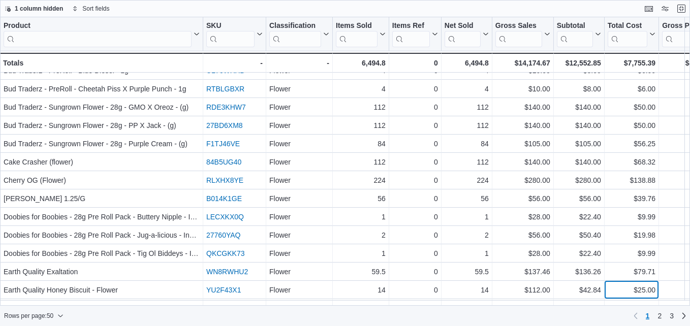
click at [617, 288] on div "Product Click to view column header actions SKU Click to view column header act…" at bounding box center [583, 229] width 1167 height 1069
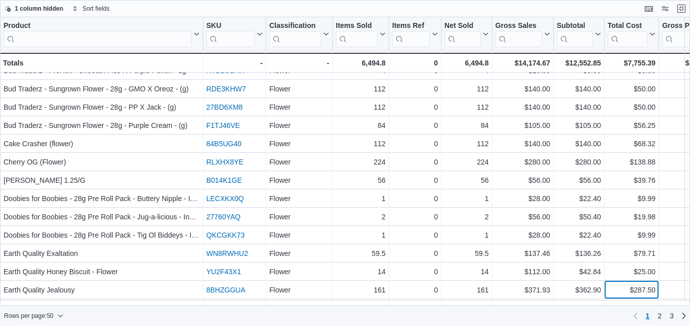
click at [617, 288] on div "Product Click to view column header actions SKU Click to view column header act…" at bounding box center [583, 208] width 1167 height 1062
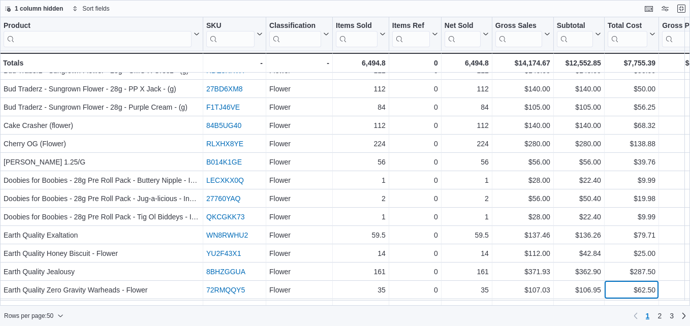
scroll to position [377, 0]
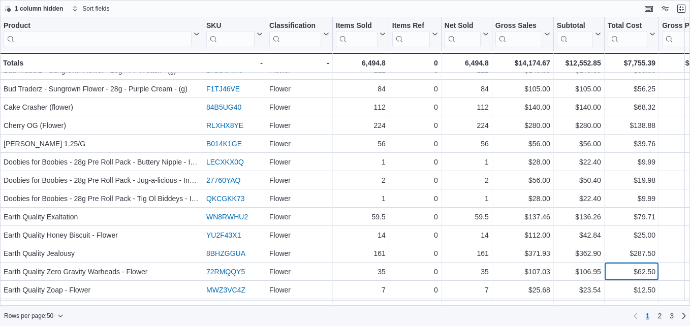
click at [617, 288] on div "Product Click to view column header actions SKU Click to view column header act…" at bounding box center [583, 167] width 1167 height 1055
click at [617, 288] on div "Product Click to view column header actions SKU Click to view column header act…" at bounding box center [583, 164] width 1167 height 1048
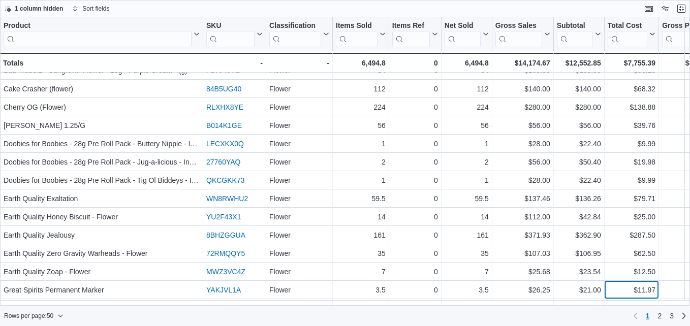
click at [617, 288] on div "Product Click to view column header actions SKU Click to view column header act…" at bounding box center [583, 142] width 1167 height 1040
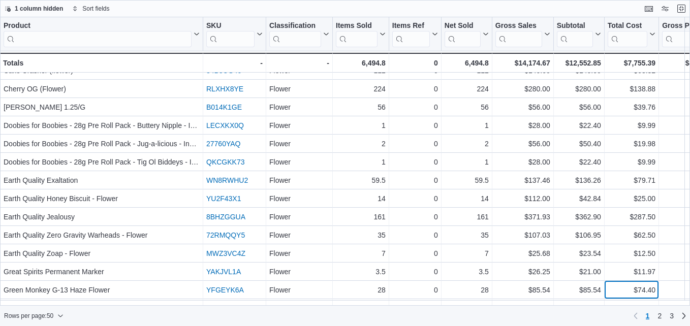
scroll to position [432, 0]
click at [617, 288] on div "Product Click to view column header actions SKU Click to view column header act…" at bounding box center [583, 120] width 1167 height 1033
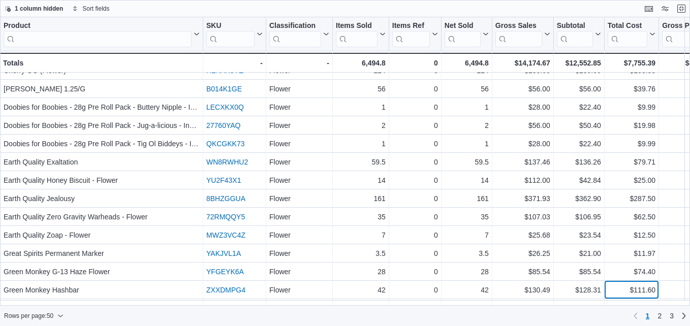
scroll to position [450, 0]
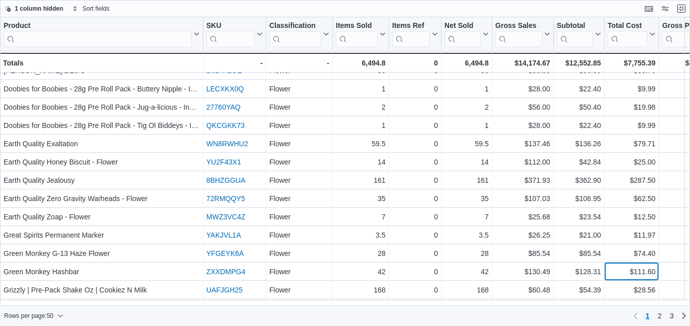
click at [617, 288] on div "Product Click to view column header actions SKU Click to view column header act…" at bounding box center [583, 80] width 1167 height 1026
click at [617, 288] on div "Product Click to view column header actions SKU Click to view column header act…" at bounding box center [583, 76] width 1167 height 1019
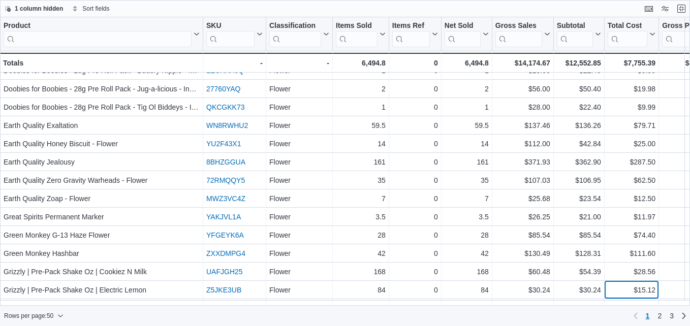
click at [617, 288] on div "Product Click to view column header actions SKU Click to view column header act…" at bounding box center [583, 58] width 1167 height 1019
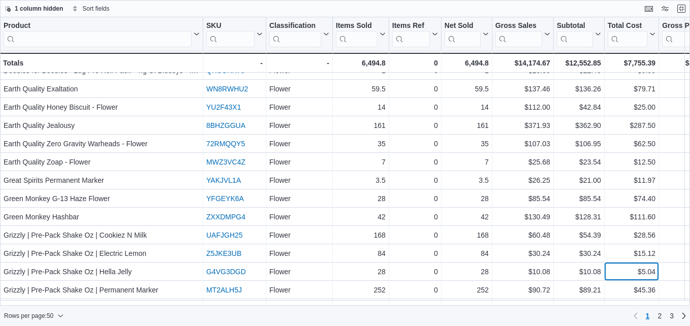
click at [617, 288] on div "Product Click to view column header actions SKU Click to view column header act…" at bounding box center [583, 15] width 1167 height 1005
click at [617, 288] on div "Product Click to view column header actions SKU Click to view column header act…" at bounding box center [583, 12] width 1167 height 998
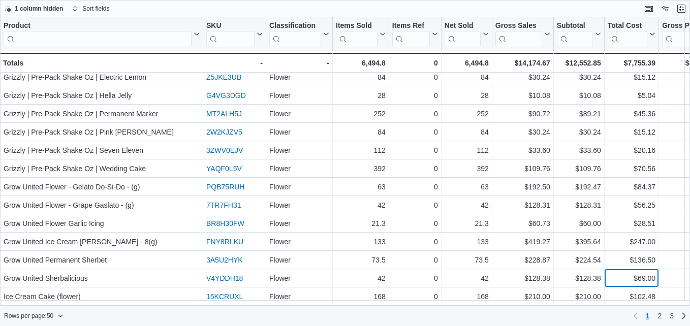
click at [617, 288] on div "Product Click to view column header actions SKU Click to view column header act…" at bounding box center [345, 161] width 690 height 288
click at [617, 290] on div "$102.48" at bounding box center [631, 296] width 48 height 12
click at [657, 318] on span "2" at bounding box center [659, 316] width 4 height 10
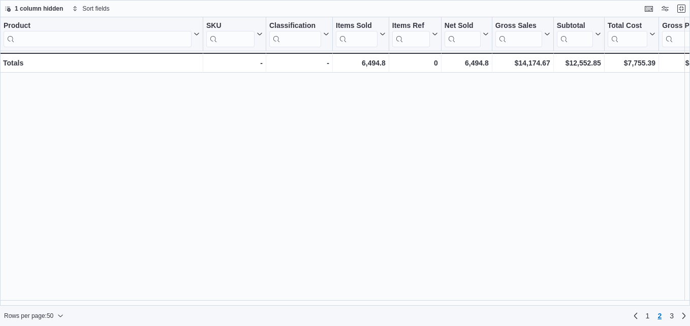
scroll to position [0, 0]
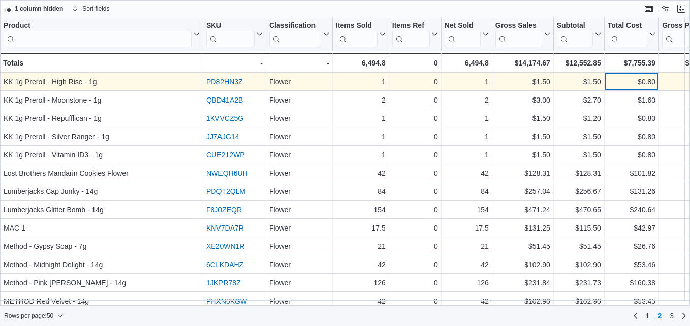
click at [621, 82] on div "$0.80" at bounding box center [631, 82] width 48 height 12
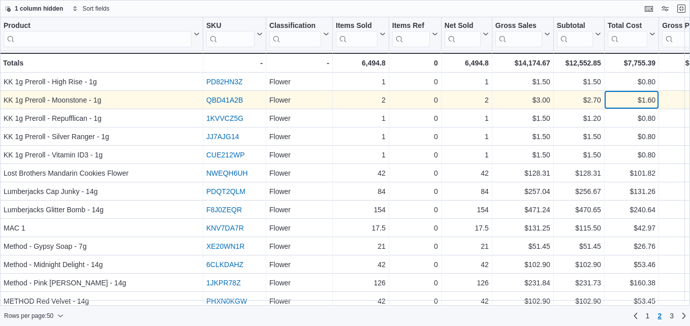
click at [622, 96] on div "$1.60" at bounding box center [631, 100] width 48 height 12
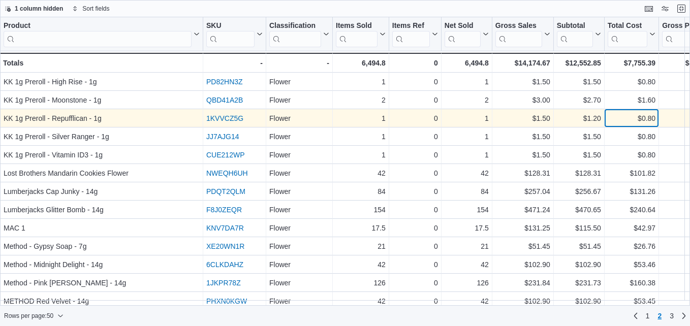
click at [621, 121] on div "$0.80" at bounding box center [631, 118] width 48 height 12
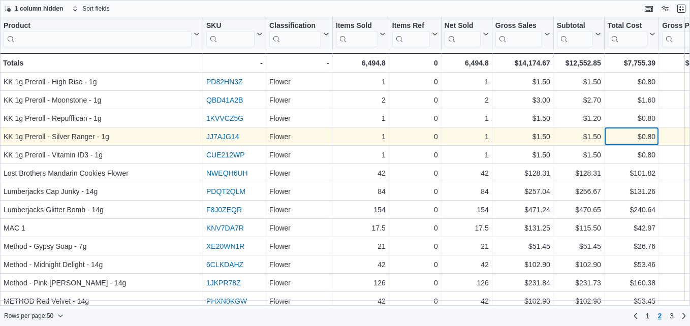
click at [621, 135] on div "$0.80" at bounding box center [631, 137] width 48 height 12
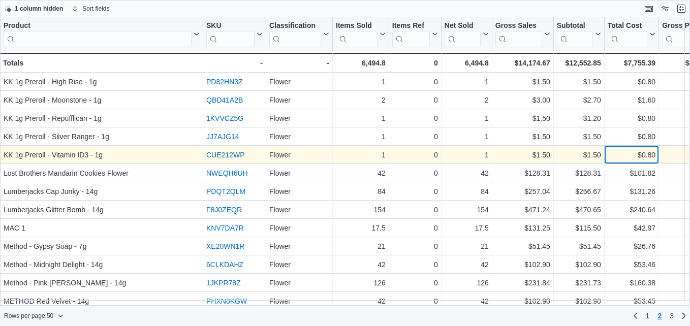
click at [622, 151] on div "$0.80" at bounding box center [631, 155] width 48 height 12
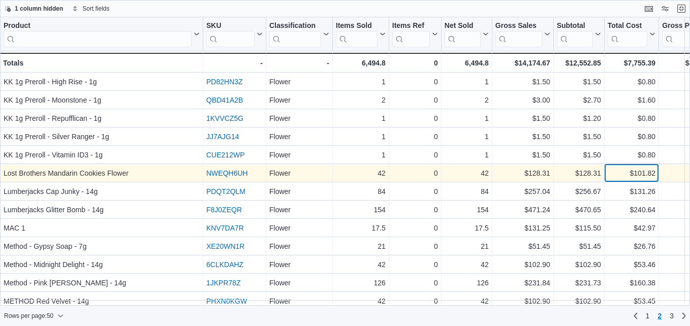
click at [616, 174] on div "$101.82" at bounding box center [631, 173] width 48 height 12
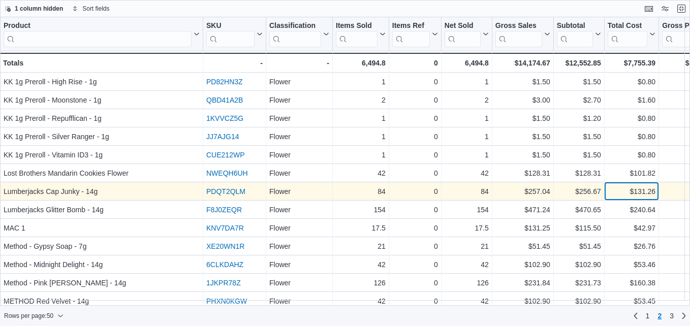
click at [616, 188] on div "$131.26" at bounding box center [631, 191] width 48 height 12
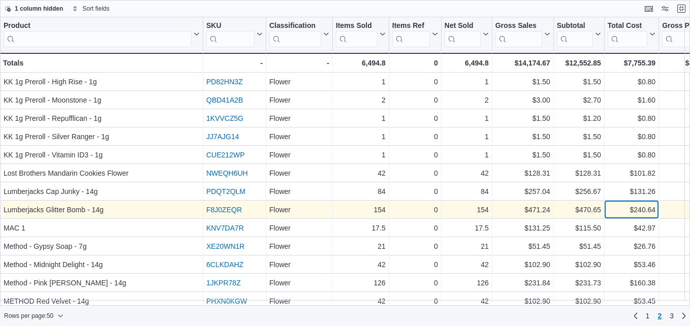
click at [616, 206] on div "$240.64" at bounding box center [631, 210] width 48 height 12
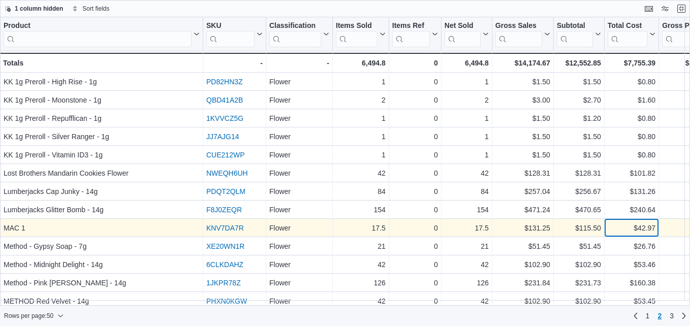
click at [618, 226] on div "$42.97" at bounding box center [631, 228] width 48 height 12
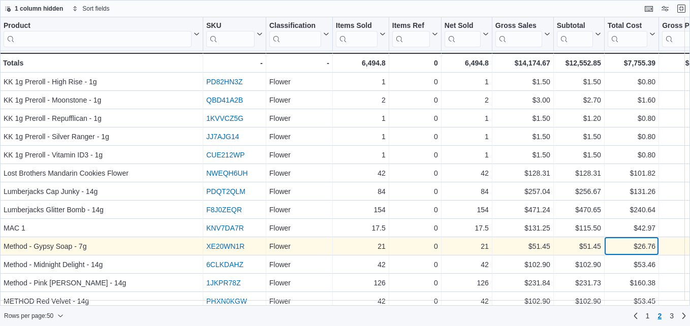
click at [621, 248] on div "$26.76" at bounding box center [631, 246] width 48 height 12
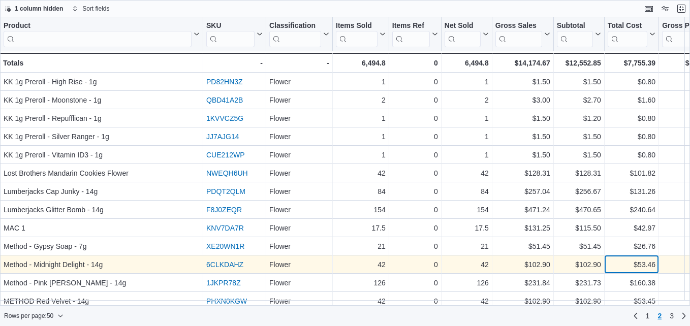
click at [622, 263] on div "$53.46" at bounding box center [631, 264] width 48 height 12
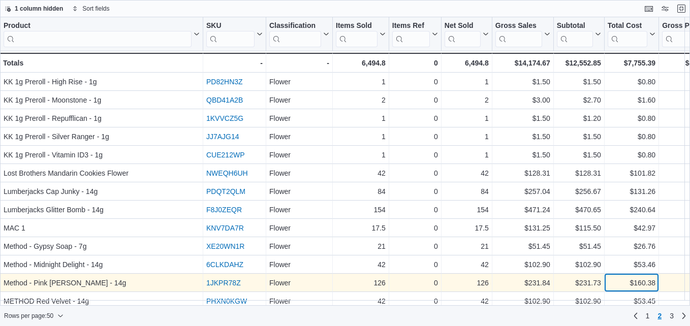
scroll to position [11, 0]
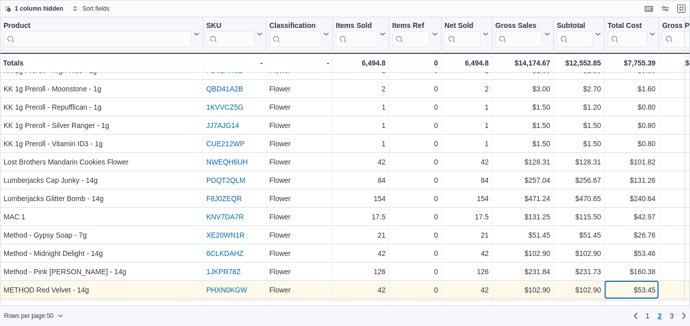
scroll to position [29, 0]
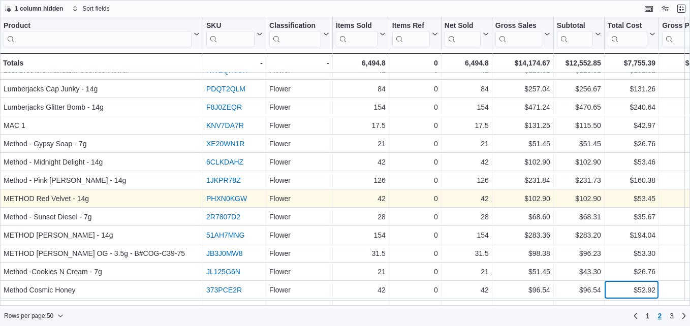
scroll to position [121, 0]
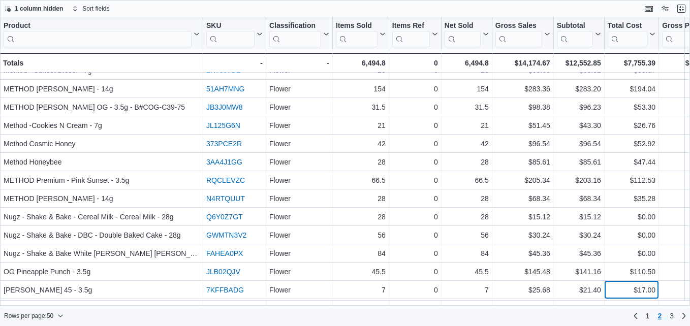
click at [621, 292] on div "Product Click to view column header actions SKU Click to view column header act…" at bounding box center [583, 316] width 1167 height 1097
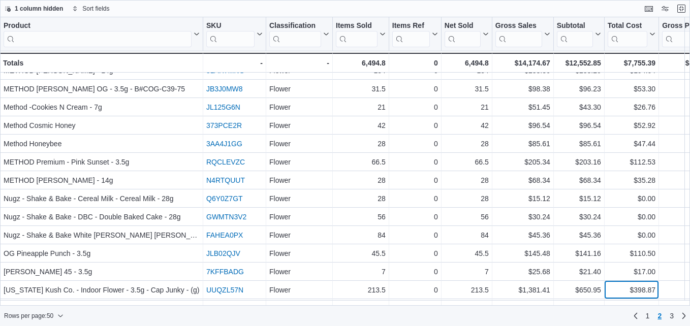
click at [621, 292] on div "Product Click to view column header actions SKU Click to view column header act…" at bounding box center [583, 295] width 1167 height 1090
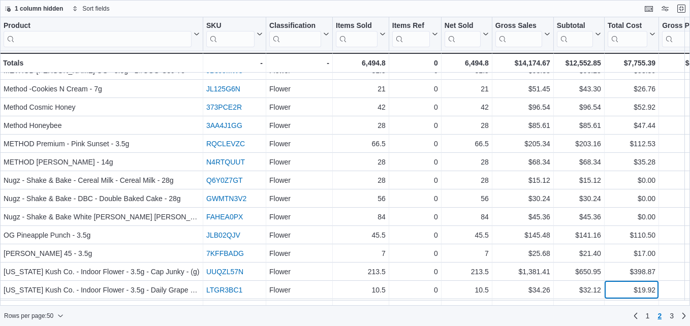
click at [621, 292] on div "Product Click to view column header actions SKU Click to view column header act…" at bounding box center [583, 273] width 1167 height 1083
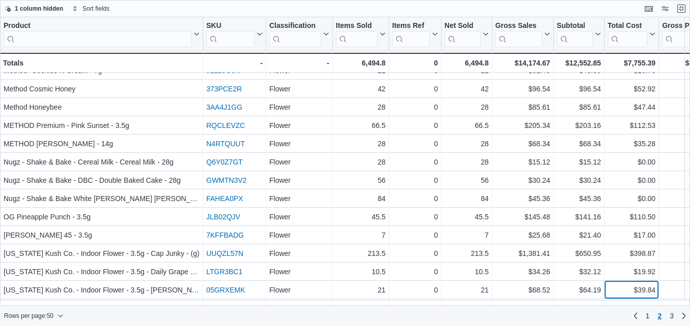
click at [621, 292] on div "Product Click to view column header actions SKU Click to view column header act…" at bounding box center [583, 252] width 1167 height 1076
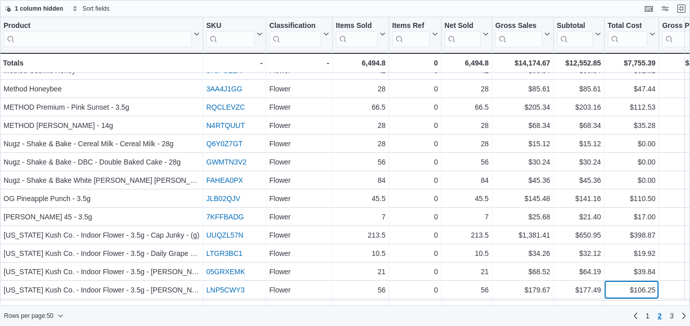
click at [621, 292] on div "Product Click to view column header actions SKU Click to view column header act…" at bounding box center [583, 229] width 1167 height 1069
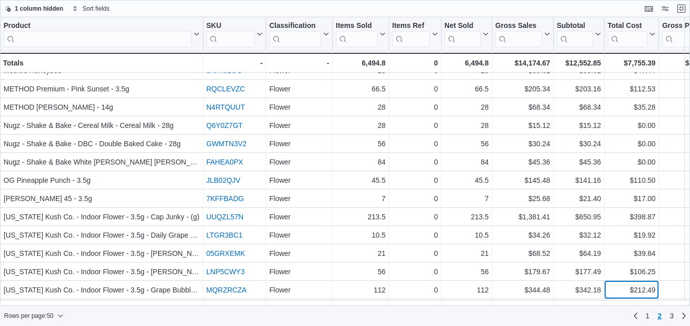
click at [621, 292] on div "Product Click to view column header actions SKU Click to view column header act…" at bounding box center [583, 208] width 1167 height 1062
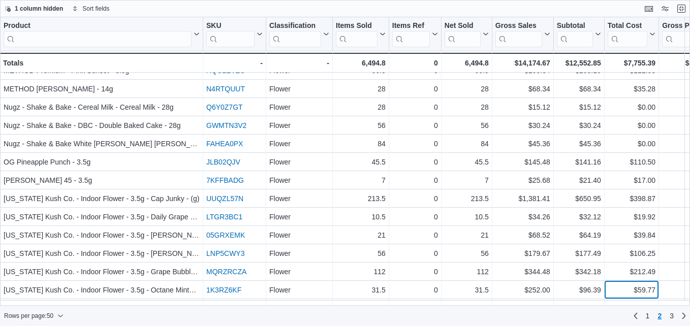
click at [621, 292] on div "Product Click to view column header actions SKU Click to view column header act…" at bounding box center [583, 186] width 1167 height 1055
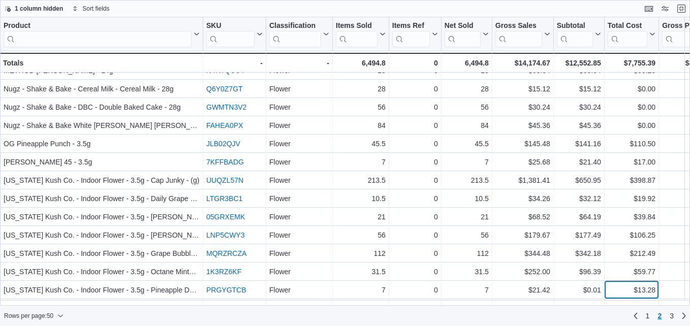
click at [621, 292] on div "Product Click to view column header actions SKU Click to view column header act…" at bounding box center [583, 164] width 1167 height 1048
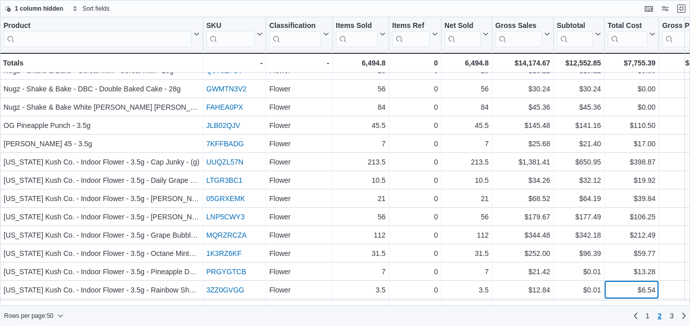
click at [621, 292] on div "Product Click to view column header actions SKU Click to view column header act…" at bounding box center [583, 142] width 1167 height 1040
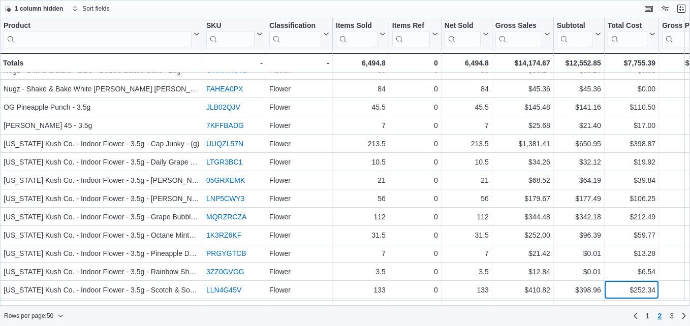
click at [621, 292] on div "Product Click to view column header actions SKU Click to view column header act…" at bounding box center [583, 120] width 1167 height 1033
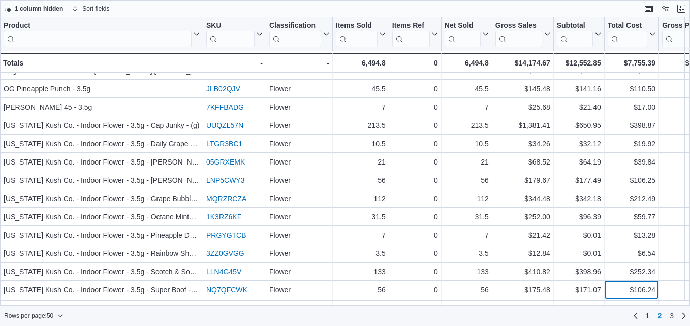
click at [621, 292] on div "Product Click to view column header actions SKU Click to view column header act…" at bounding box center [583, 99] width 1167 height 1026
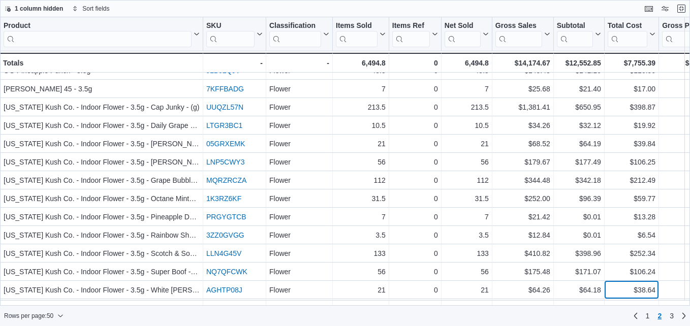
click at [621, 292] on div "Product Click to view column header actions SKU Click to view column header act…" at bounding box center [583, 76] width 1167 height 1019
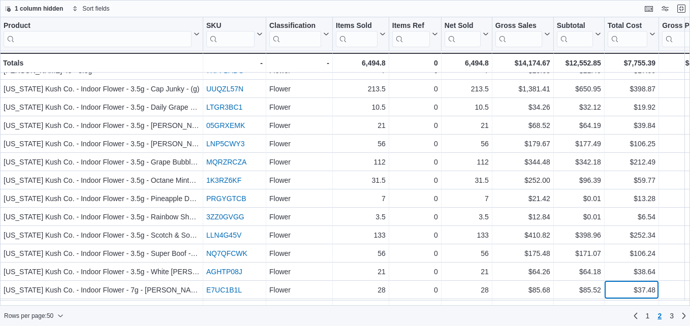
click at [621, 292] on div "Product Click to view column header actions SKU Click to view column header act…" at bounding box center [583, 55] width 1167 height 1012
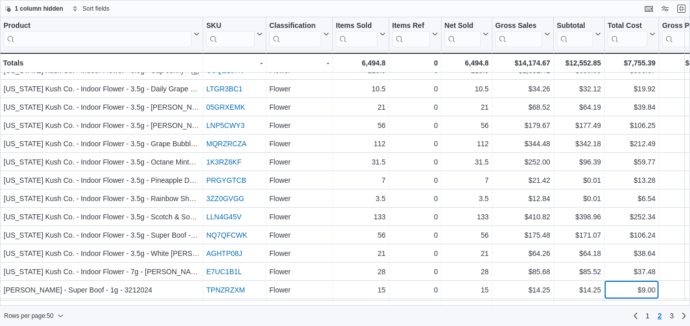
click at [621, 292] on div "Product Click to view column header actions SKU Click to view column header act…" at bounding box center [583, 33] width 1167 height 1005
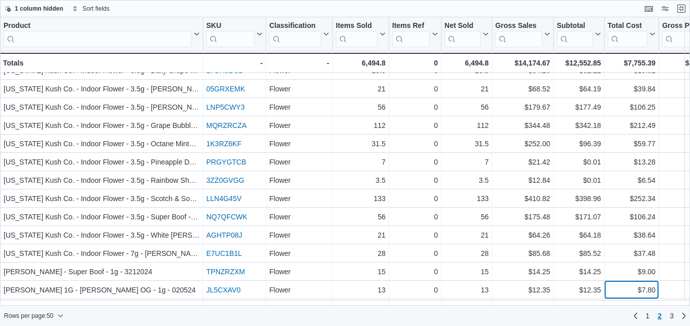
click at [621, 292] on div "Product Click to view column header actions SKU Click to view column header act…" at bounding box center [583, 15] width 1167 height 1005
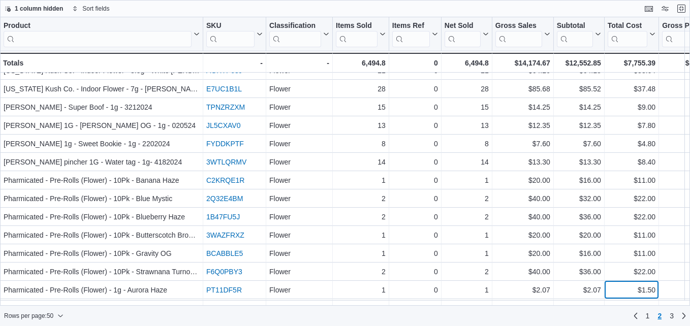
click at [621, 292] on div "Product Click to view column header actions SKU Click to view column header act…" at bounding box center [345, 161] width 690 height 288
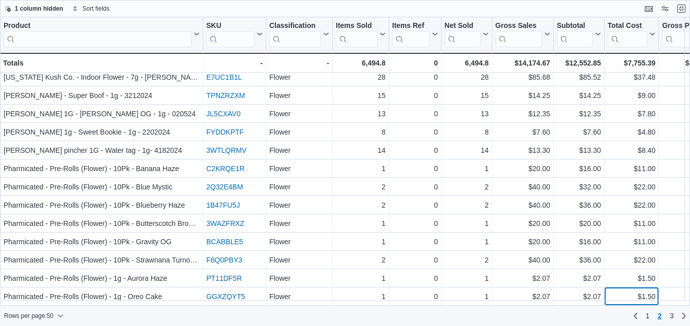
click at [621, 292] on div "$1.50" at bounding box center [631, 296] width 48 height 12
click at [672, 316] on span "3" at bounding box center [671, 316] width 4 height 10
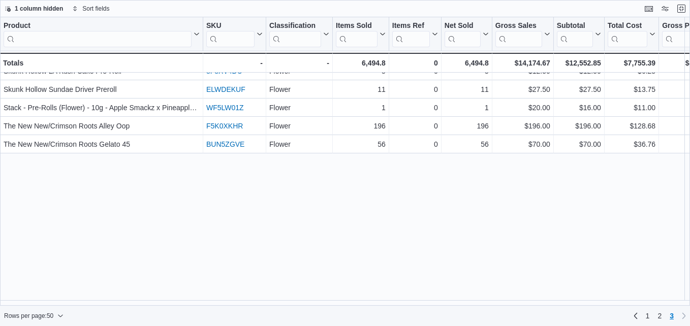
scroll to position [0, 0]
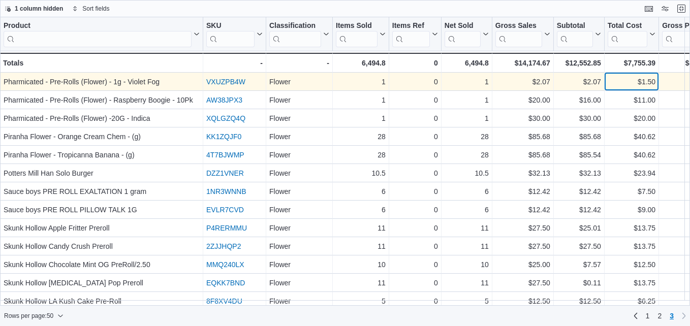
click at [616, 82] on div "$1.50" at bounding box center [631, 82] width 48 height 12
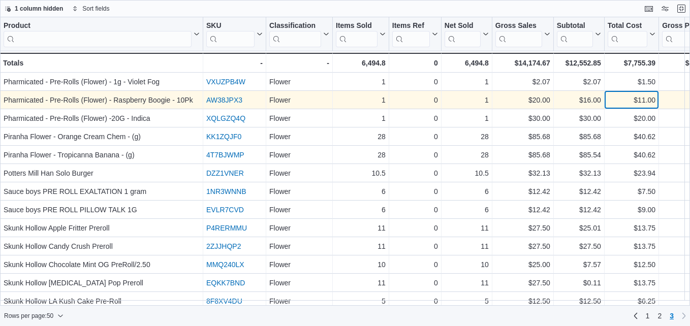
click at [617, 97] on div "$11.00" at bounding box center [631, 100] width 48 height 12
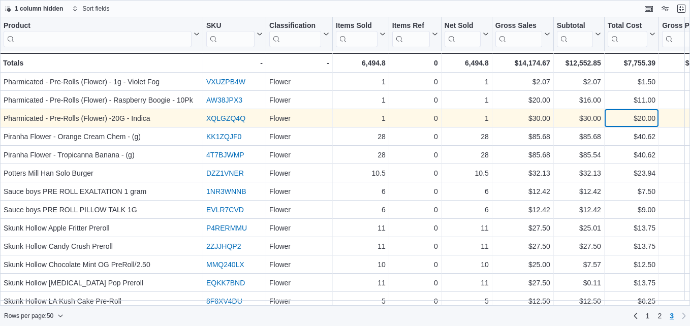
click at [616, 116] on div "$20.00" at bounding box center [631, 118] width 48 height 12
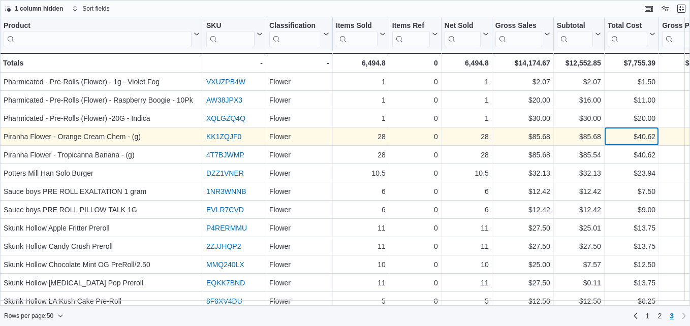
click at [616, 132] on div "$40.62" at bounding box center [631, 137] width 48 height 12
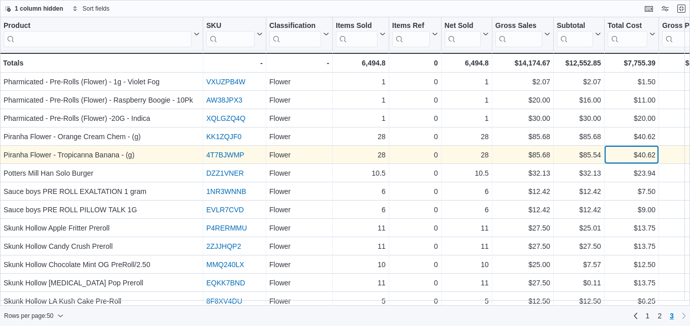
click at [617, 153] on div "$40.62" at bounding box center [631, 155] width 48 height 12
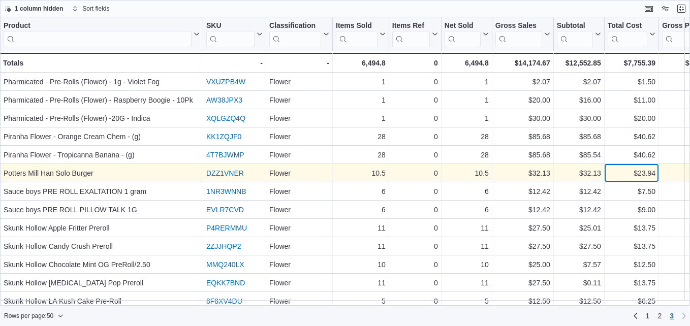
click at [618, 173] on div "$23.94" at bounding box center [631, 173] width 48 height 12
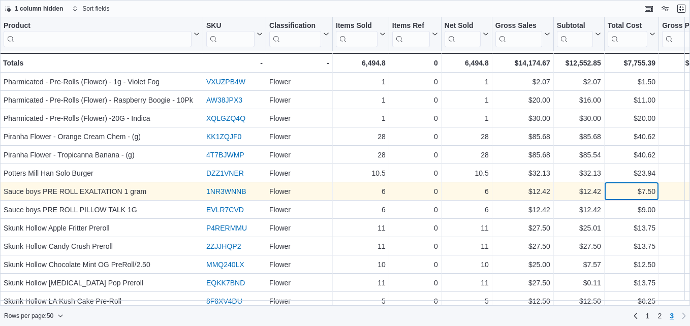
click at [619, 190] on div "$7.50" at bounding box center [631, 191] width 48 height 12
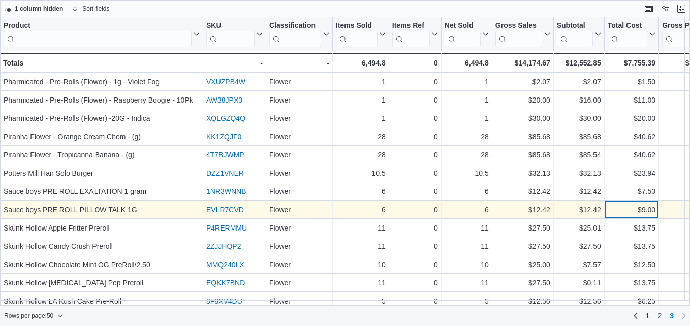
click at [619, 212] on div "$9.00" at bounding box center [631, 210] width 48 height 12
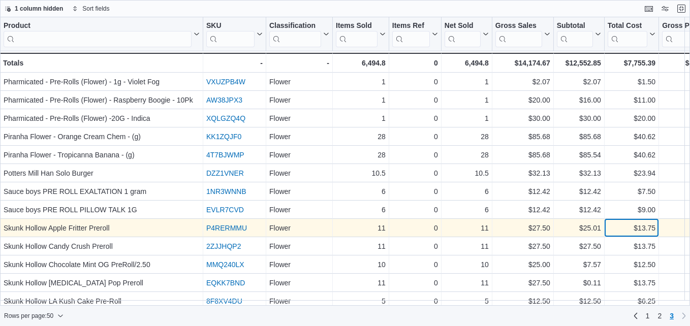
click at [618, 229] on div "$13.75" at bounding box center [631, 228] width 48 height 12
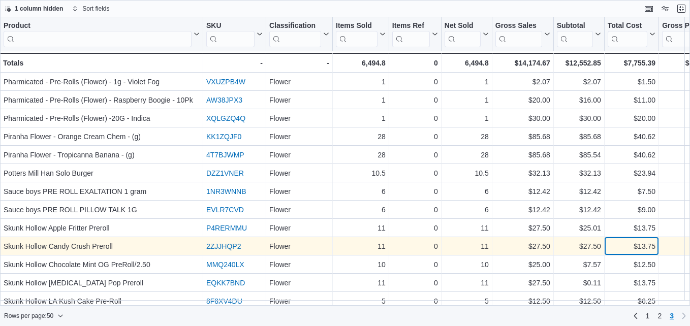
click at [618, 244] on div "$13.75" at bounding box center [631, 246] width 48 height 12
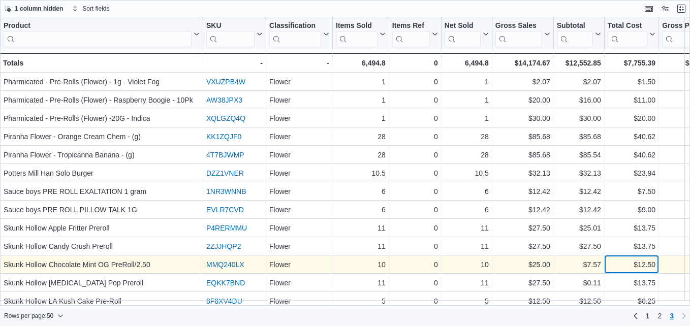
click at [618, 263] on div "$12.50" at bounding box center [631, 264] width 48 height 12
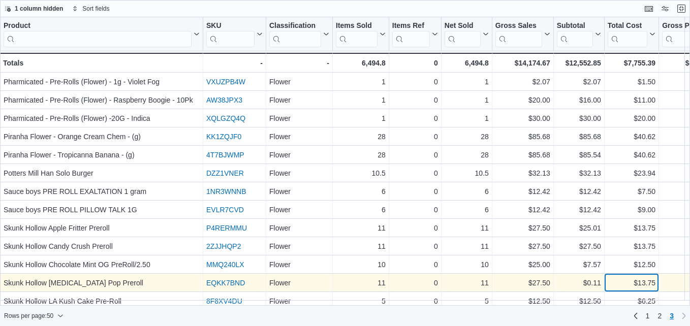
click at [618, 282] on div "Product Click to view column header actions SKU Click to view column header act…" at bounding box center [583, 272] width 1167 height 511
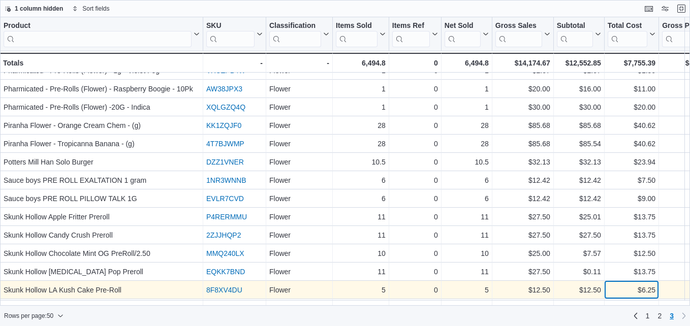
click at [618, 290] on div "Product Click to view column header actions SKU Click to view column header act…" at bounding box center [583, 258] width 1167 height 504
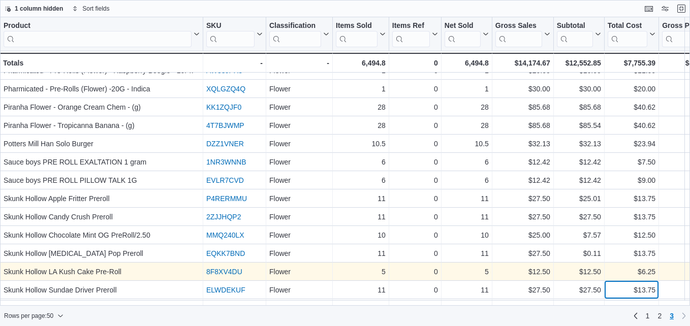
click at [618, 290] on div "Product Click to view column header actions SKU Click to view column header act…" at bounding box center [583, 240] width 1167 height 504
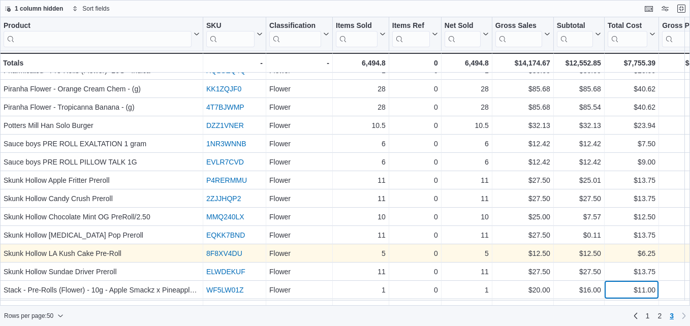
click at [618, 290] on div "Product Click to view column header actions SKU Click to view column header act…" at bounding box center [583, 215] width 1167 height 490
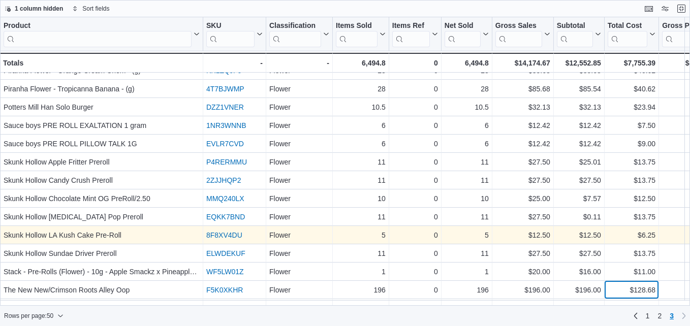
click at [618, 290] on div "Product Click to view column header actions SKU Click to view column header act…" at bounding box center [583, 192] width 1167 height 483
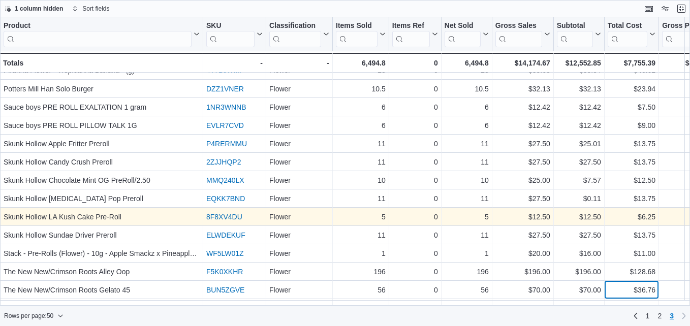
click at [618, 290] on div "Product Click to view column header actions SKU Click to view column header act…" at bounding box center [583, 171] width 1167 height 476
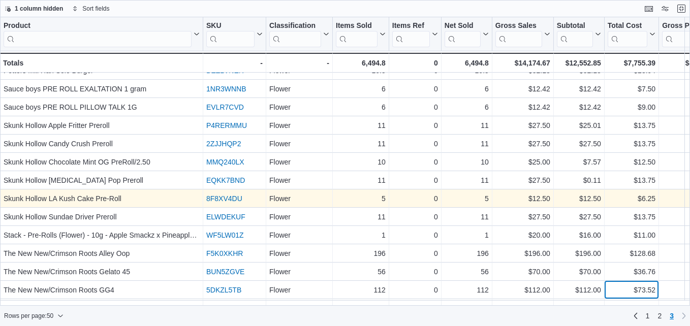
click at [618, 290] on div "Product Click to view column header actions SKU Click to view column header act…" at bounding box center [583, 153] width 1167 height 476
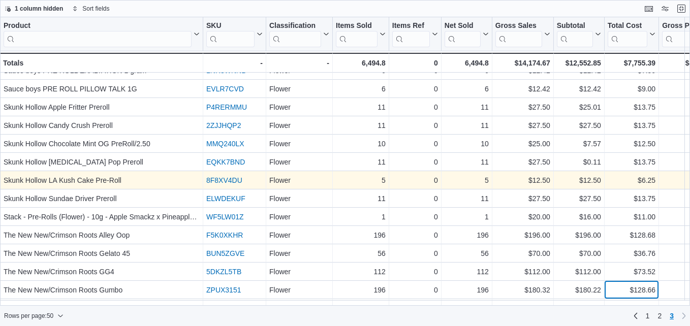
click at [618, 290] on div "Product Click to view column header actions SKU Click to view column header act…" at bounding box center [583, 134] width 1167 height 476
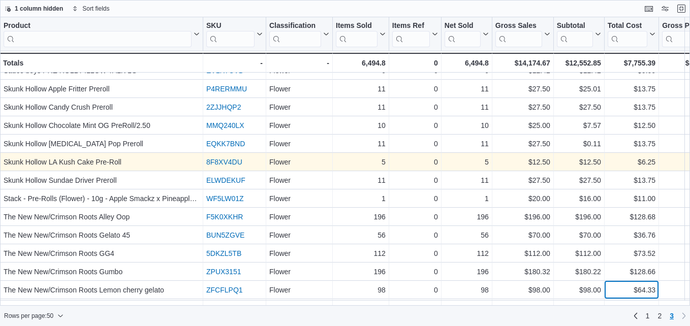
click at [618, 290] on div "Product Click to view column header actions SKU Click to view column header act…" at bounding box center [583, 116] width 1167 height 476
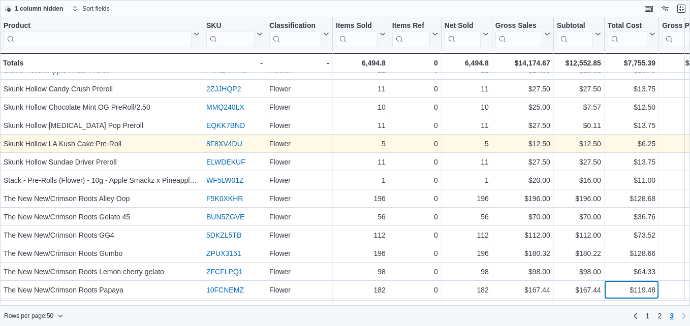
scroll to position [176, 0]
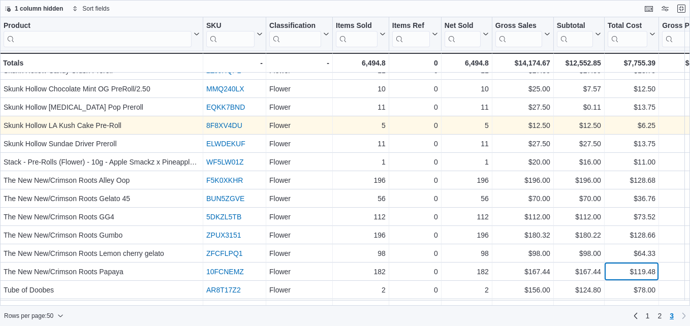
click at [618, 290] on div "Product Click to view column header actions SKU Click to view column header act…" at bounding box center [583, 80] width 1167 height 476
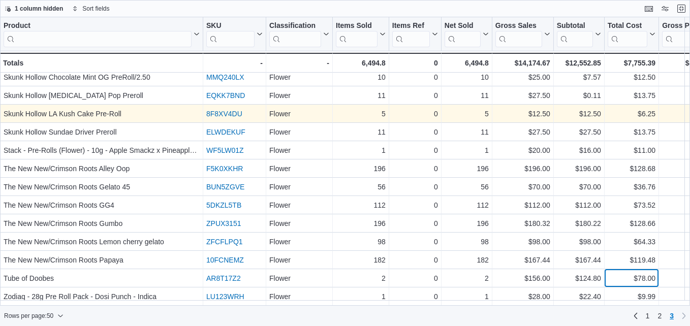
click at [618, 290] on div "Product Click to view column header actions SKU Click to view column header act…" at bounding box center [345, 161] width 690 height 288
click at [618, 290] on div "$9.99" at bounding box center [631, 296] width 48 height 12
